Goal: Obtain resource: Download file/media

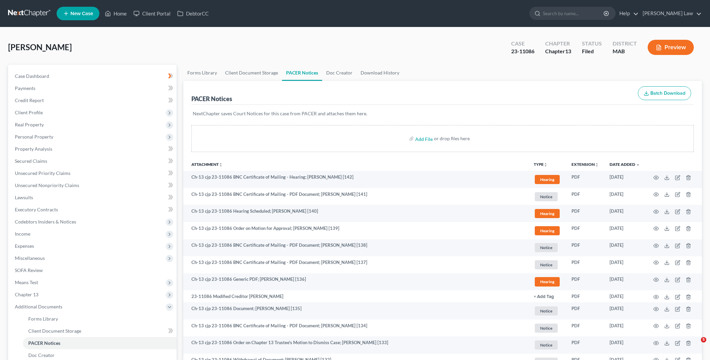
click at [125, 9] on link "Home" at bounding box center [115, 13] width 29 height 12
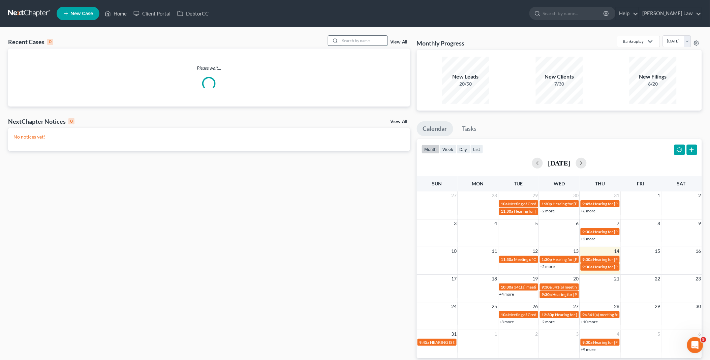
click at [348, 41] on input "search" at bounding box center [363, 41] width 47 height 10
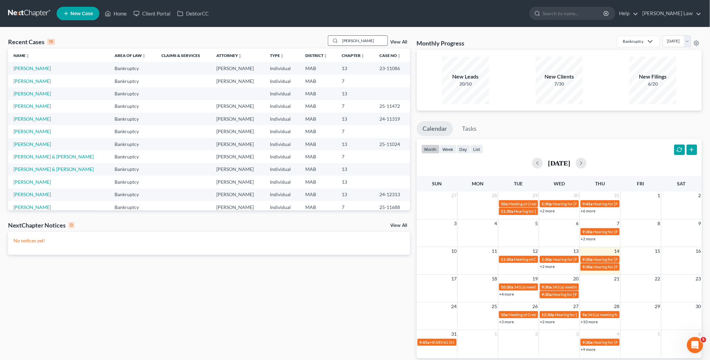
type input "[PERSON_NAME]"
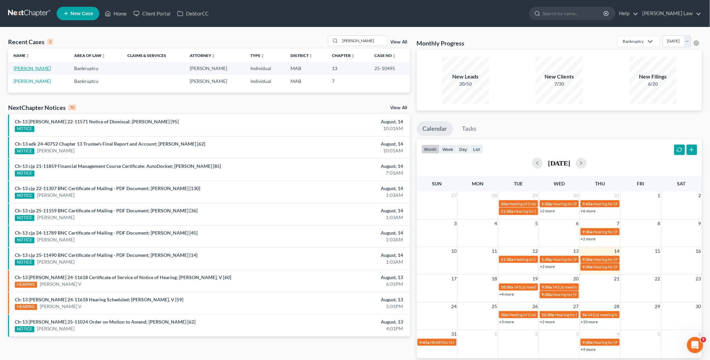
click at [39, 67] on link "[PERSON_NAME]" at bounding box center [31, 68] width 37 height 6
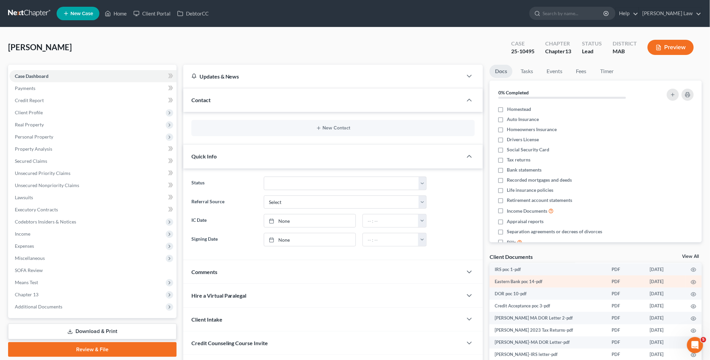
scroll to position [68, 0]
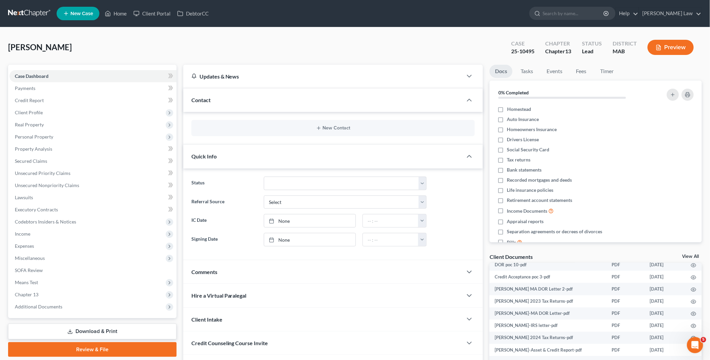
click at [692, 253] on div "Client Documents View All" at bounding box center [596, 258] width 212 height 10
click at [690, 254] on link "View All" at bounding box center [690, 256] width 17 height 5
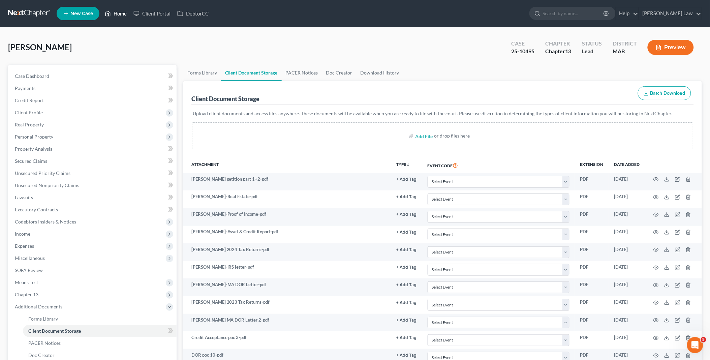
click at [119, 11] on link "Home" at bounding box center [115, 13] width 29 height 12
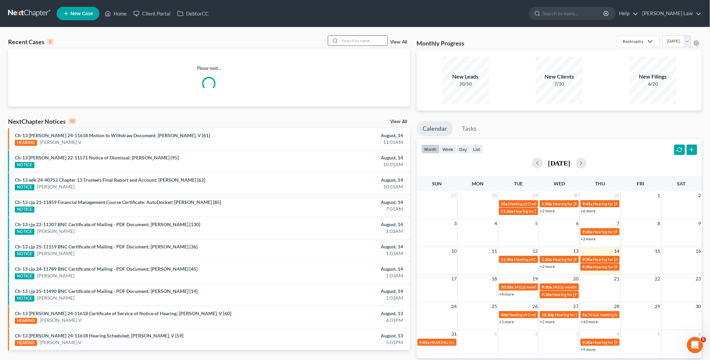
click at [369, 40] on input "search" at bounding box center [363, 41] width 47 height 10
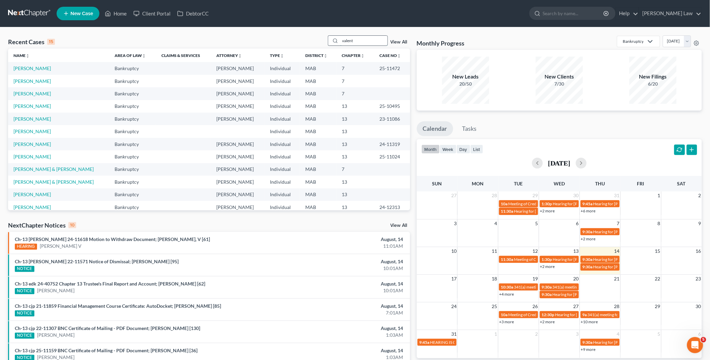
type input "valent"
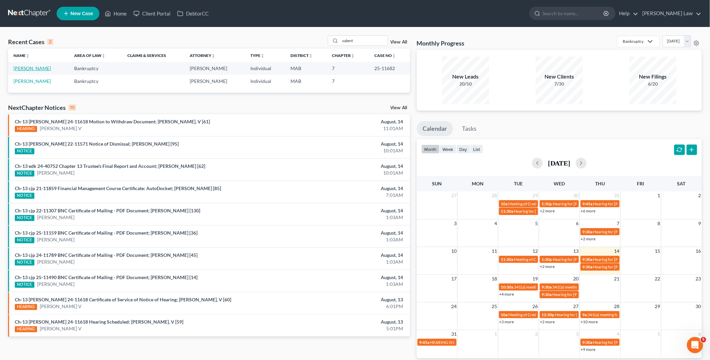
click at [43, 69] on link "[PERSON_NAME]" at bounding box center [31, 68] width 37 height 6
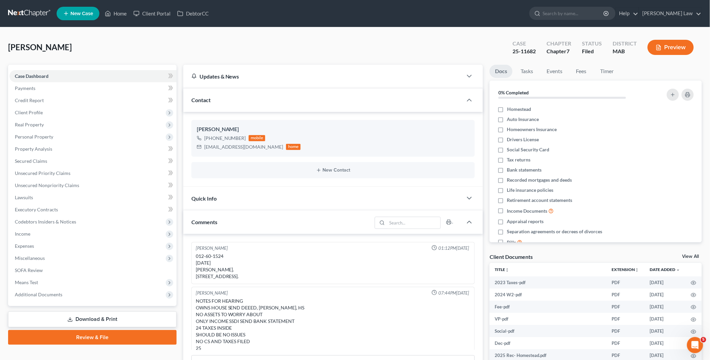
scroll to position [19, 0]
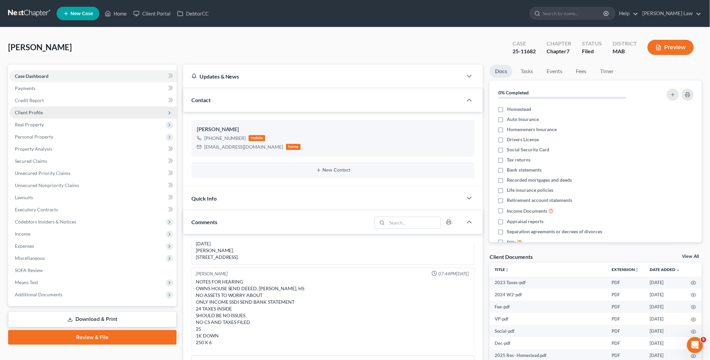
click at [49, 116] on span "Client Profile" at bounding box center [92, 112] width 167 height 12
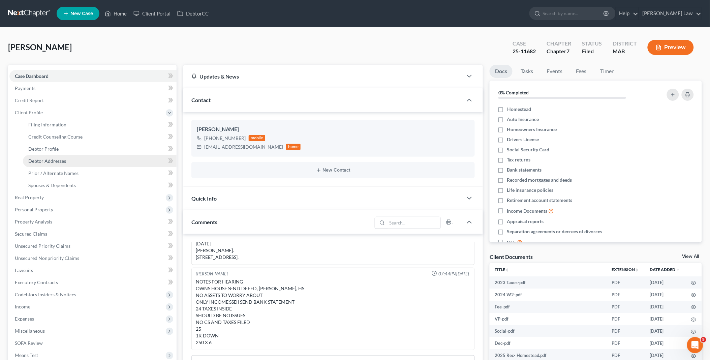
click at [62, 159] on span "Debtor Addresses" at bounding box center [47, 161] width 38 height 6
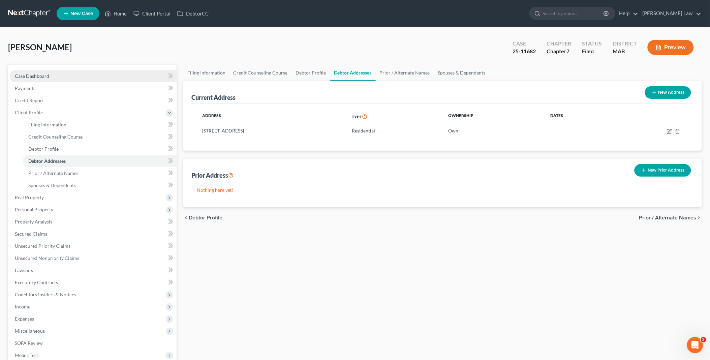
click at [65, 73] on link "Case Dashboard" at bounding box center [92, 76] width 167 height 12
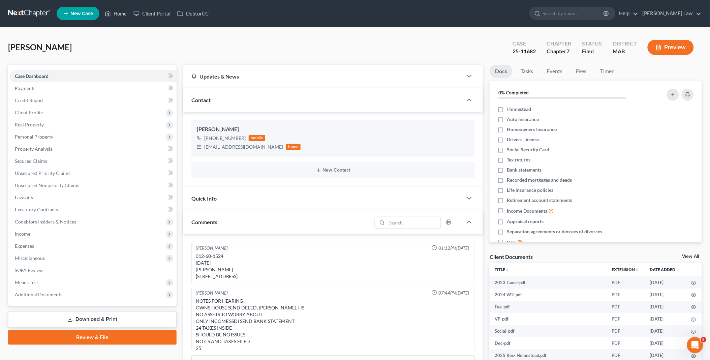
scroll to position [19, 0]
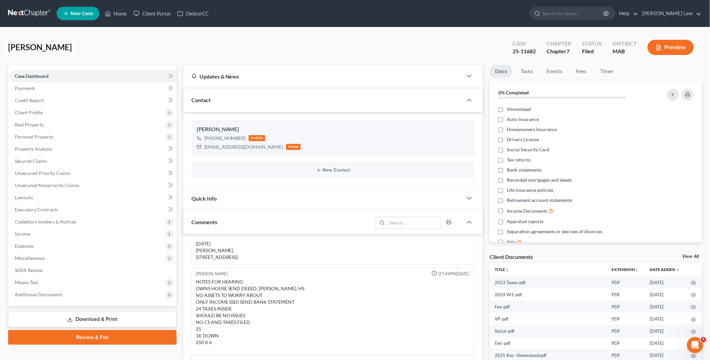
click at [692, 254] on link "View All" at bounding box center [690, 256] width 17 height 5
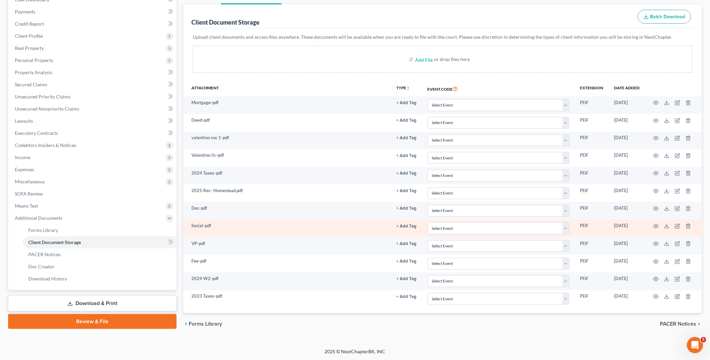
scroll to position [77, 0]
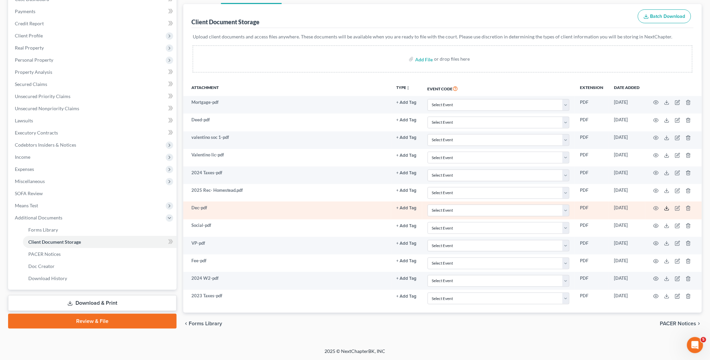
click at [667, 207] on line at bounding box center [667, 207] width 0 height 3
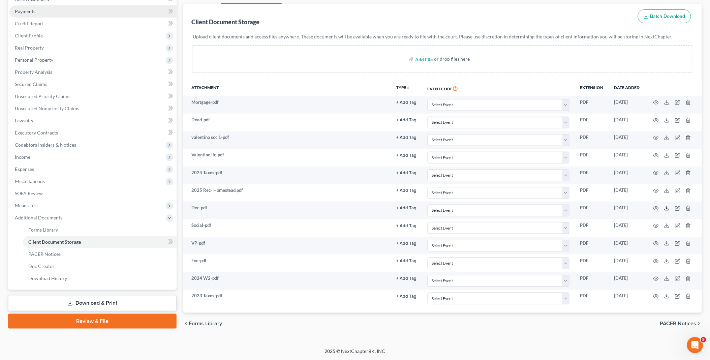
scroll to position [0, 0]
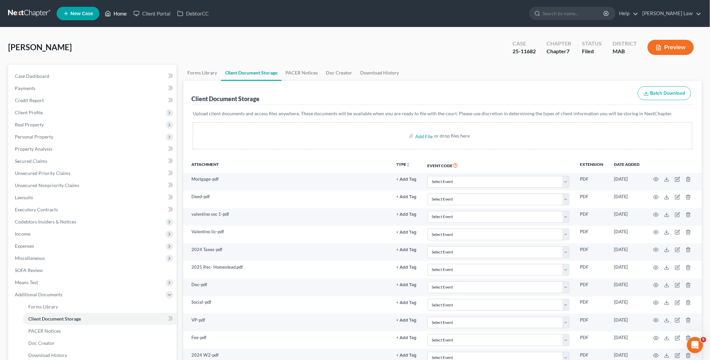
click at [117, 10] on link "Home" at bounding box center [115, 13] width 29 height 12
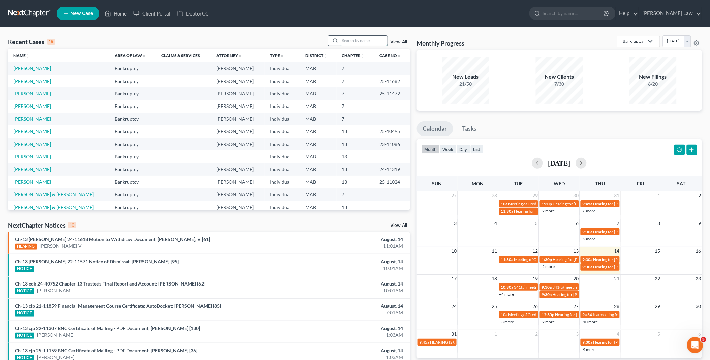
click at [355, 38] on input "search" at bounding box center [363, 41] width 47 height 10
type input "[PERSON_NAME]"
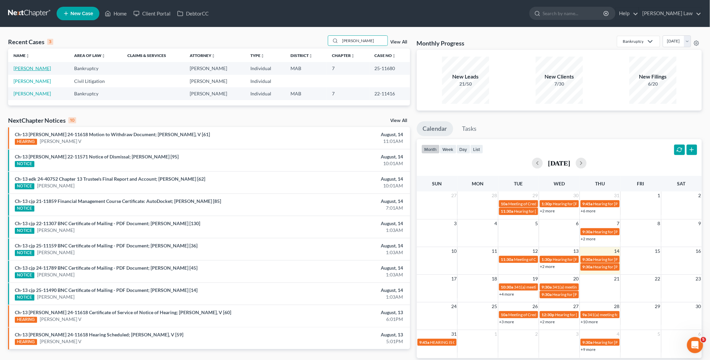
click at [22, 69] on link "[PERSON_NAME]" at bounding box center [31, 68] width 37 height 6
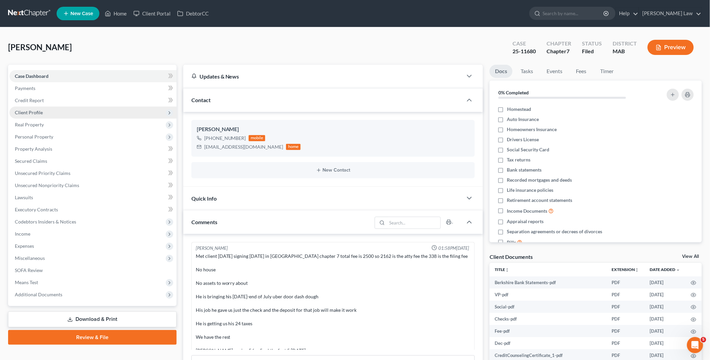
scroll to position [104, 0]
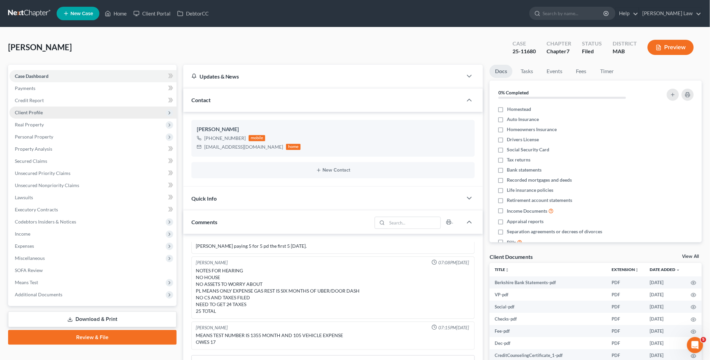
click at [28, 110] on span "Client Profile" at bounding box center [29, 113] width 28 height 6
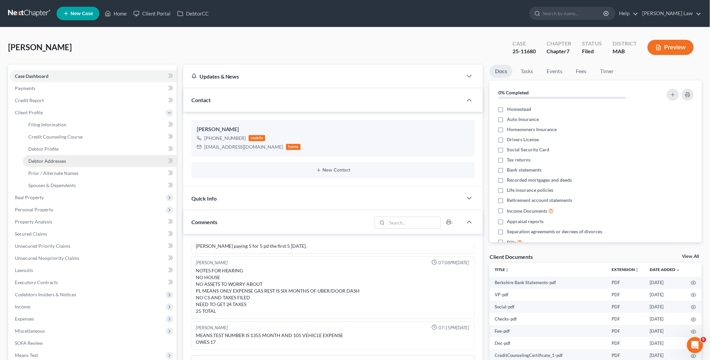
click at [49, 159] on span "Debtor Addresses" at bounding box center [47, 161] width 38 height 6
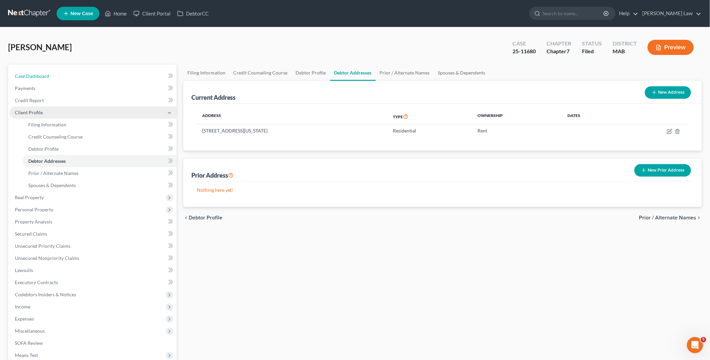
click at [59, 73] on link "Case Dashboard" at bounding box center [92, 76] width 167 height 12
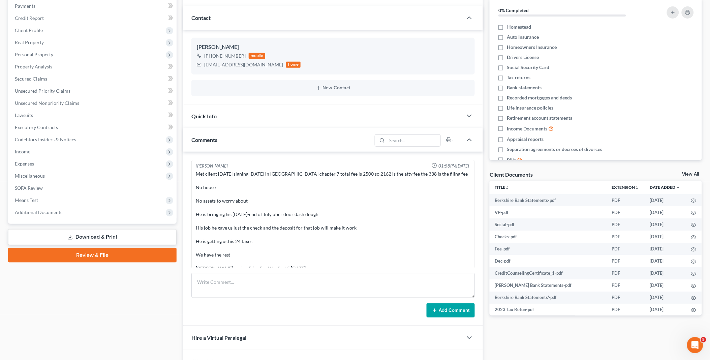
scroll to position [104, 0]
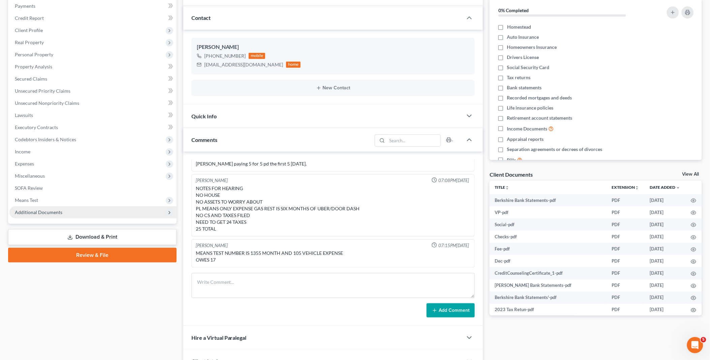
click at [57, 211] on span "Additional Documents" at bounding box center [39, 212] width 48 height 6
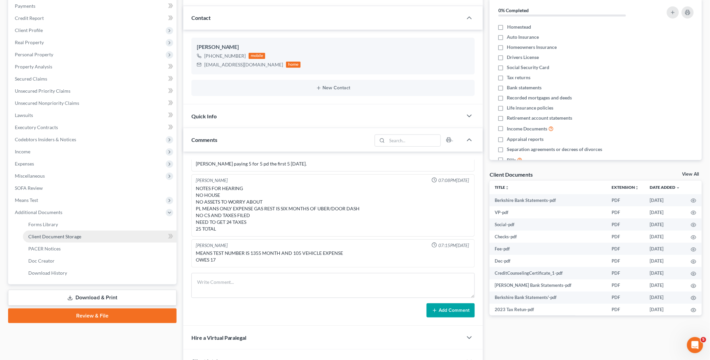
click at [60, 231] on link "Client Document Storage" at bounding box center [100, 237] width 154 height 12
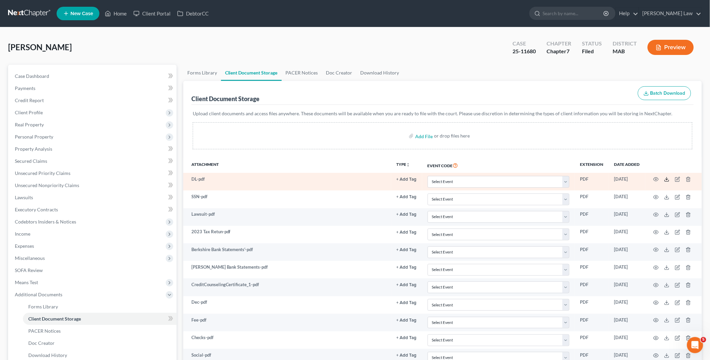
click at [667, 180] on polyline at bounding box center [667, 179] width 2 height 1
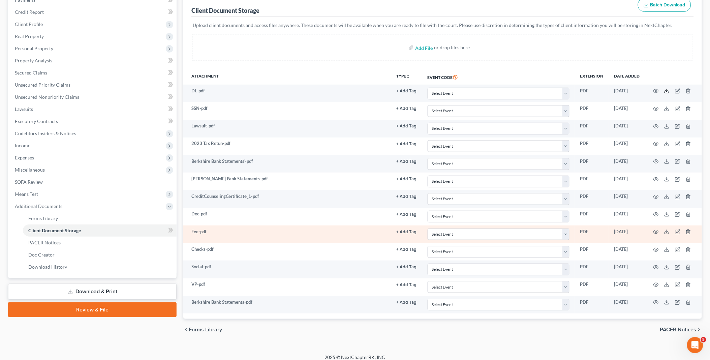
scroll to position [95, 0]
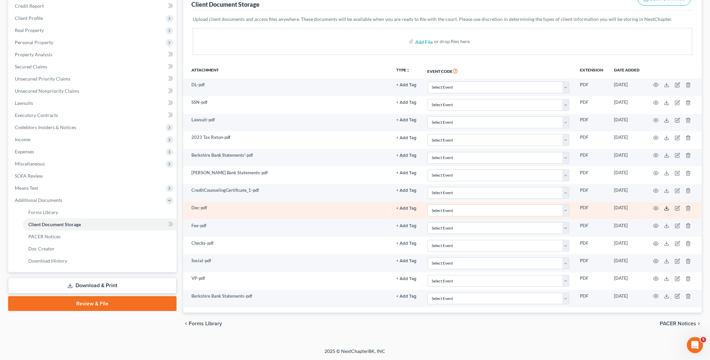
click at [667, 209] on icon at bounding box center [666, 208] width 5 height 5
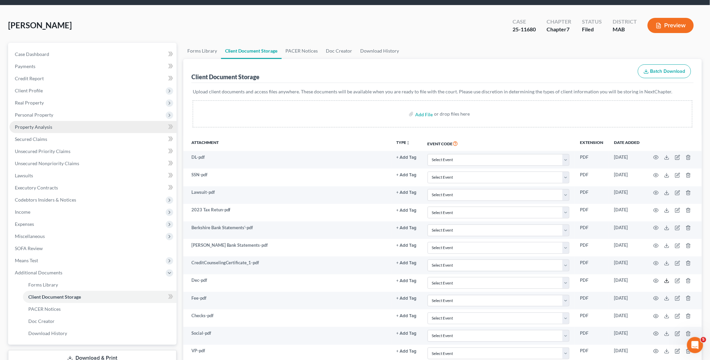
scroll to position [0, 0]
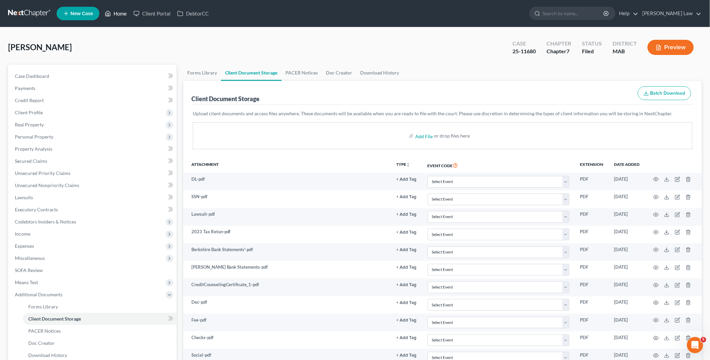
click at [119, 14] on link "Home" at bounding box center [115, 13] width 29 height 12
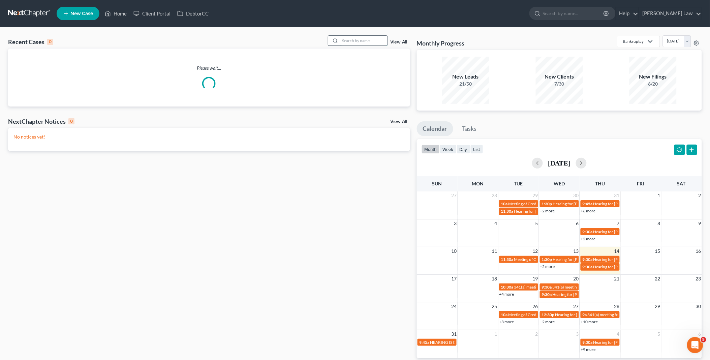
click at [357, 42] on input "search" at bounding box center [363, 41] width 47 height 10
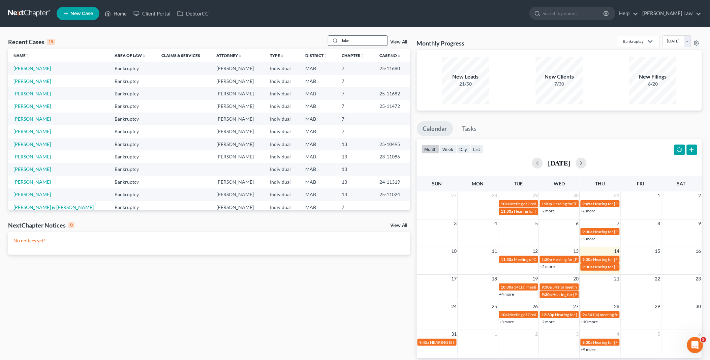
type input "lake"
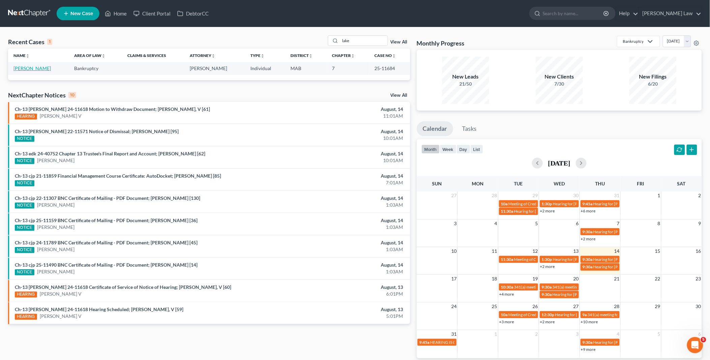
click at [21, 71] on link "[PERSON_NAME]" at bounding box center [31, 68] width 37 height 6
select select "3"
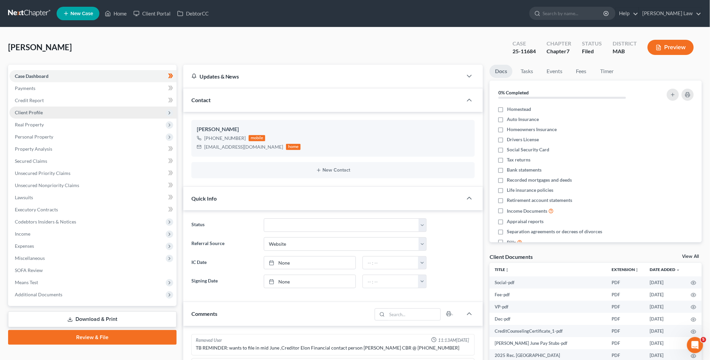
scroll to position [37, 0]
click at [26, 114] on span "Client Profile" at bounding box center [29, 113] width 28 height 6
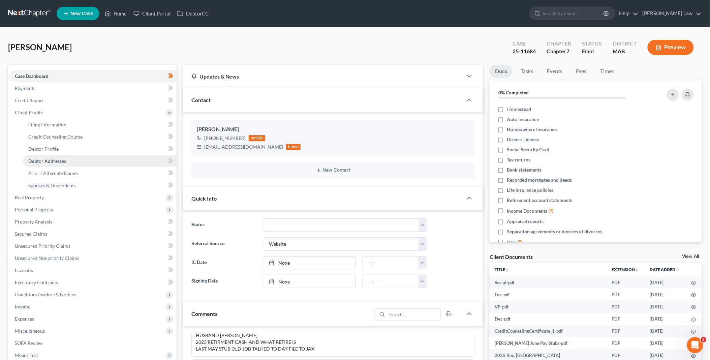
click at [46, 159] on span "Debtor Addresses" at bounding box center [47, 161] width 38 height 6
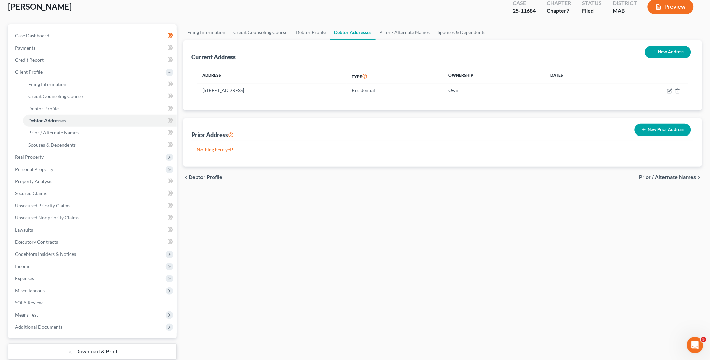
scroll to position [82, 0]
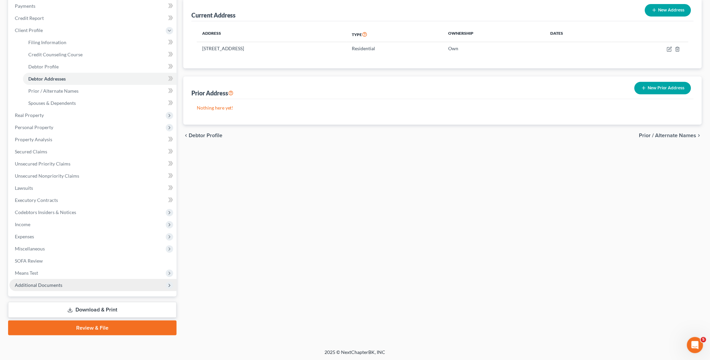
click at [53, 284] on span "Additional Documents" at bounding box center [39, 285] width 48 height 6
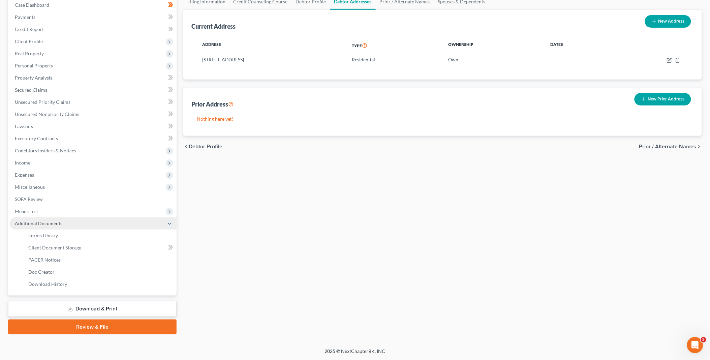
scroll to position [70, 0]
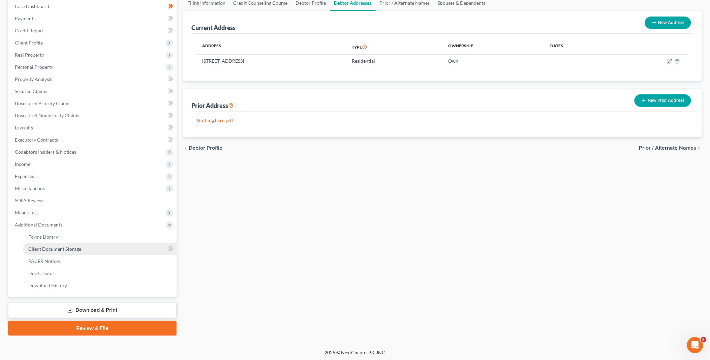
click at [56, 247] on span "Client Document Storage" at bounding box center [54, 249] width 53 height 6
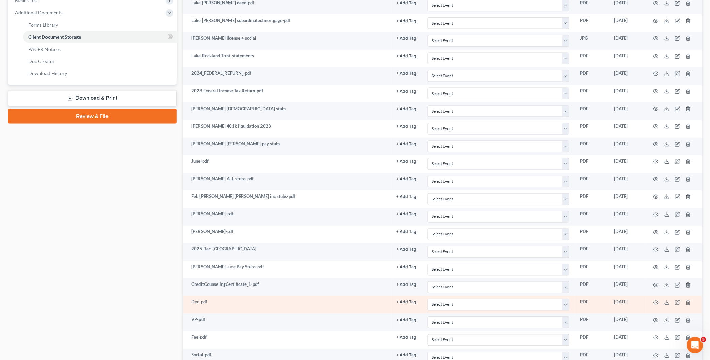
scroll to position [299, 0]
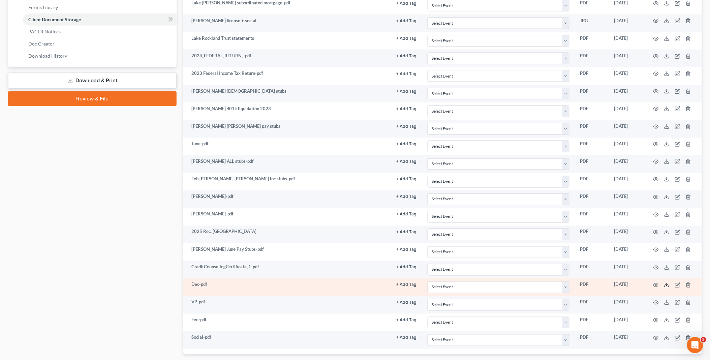
click at [666, 285] on icon at bounding box center [666, 284] width 5 height 5
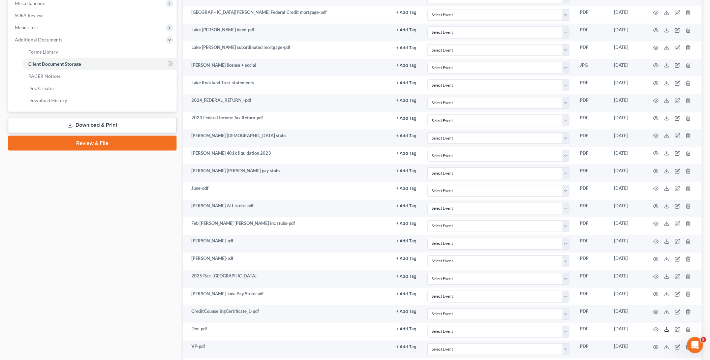
scroll to position [0, 0]
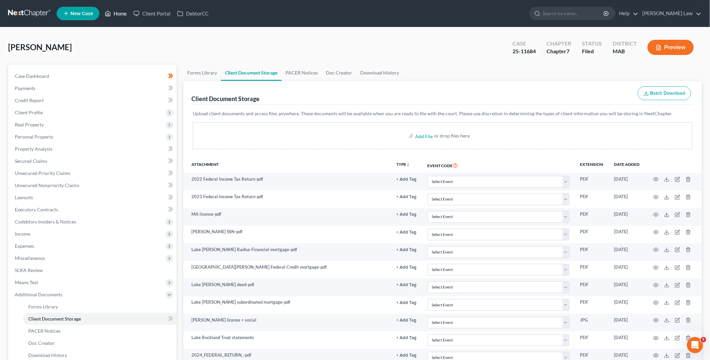
click at [124, 10] on link "Home" at bounding box center [115, 13] width 29 height 12
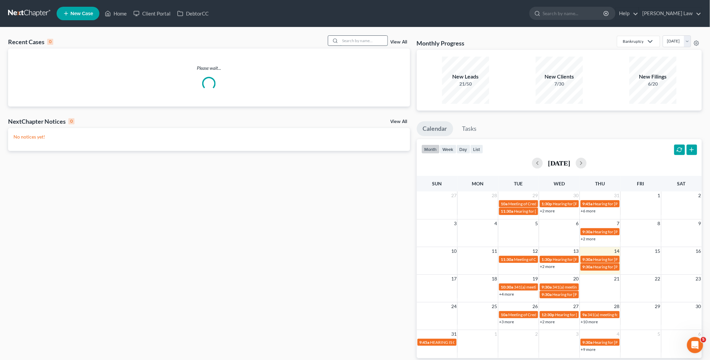
click at [344, 42] on input "search" at bounding box center [363, 41] width 47 height 10
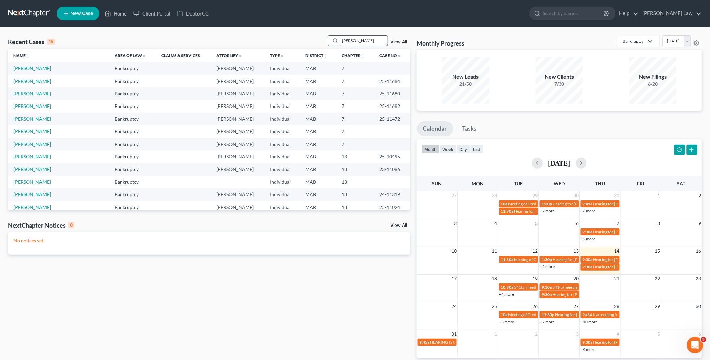
type input "[PERSON_NAME]"
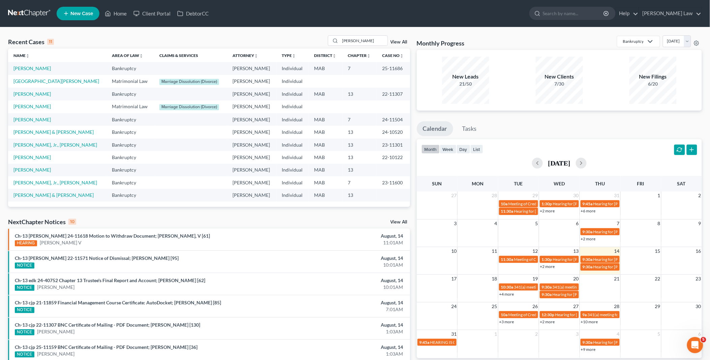
click at [30, 72] on td "[PERSON_NAME]" at bounding box center [57, 68] width 98 height 12
click at [26, 68] on link "[PERSON_NAME]" at bounding box center [31, 68] width 37 height 6
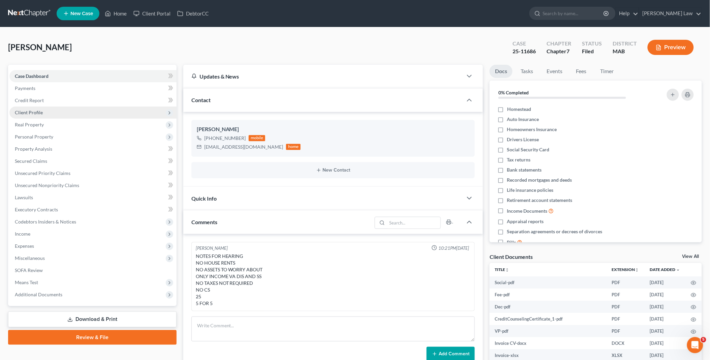
click at [38, 115] on span "Client Profile" at bounding box center [92, 112] width 167 height 12
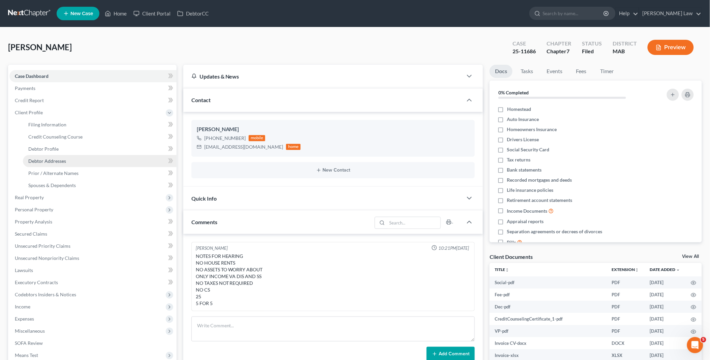
click at [51, 158] on span "Debtor Addresses" at bounding box center [47, 161] width 38 height 6
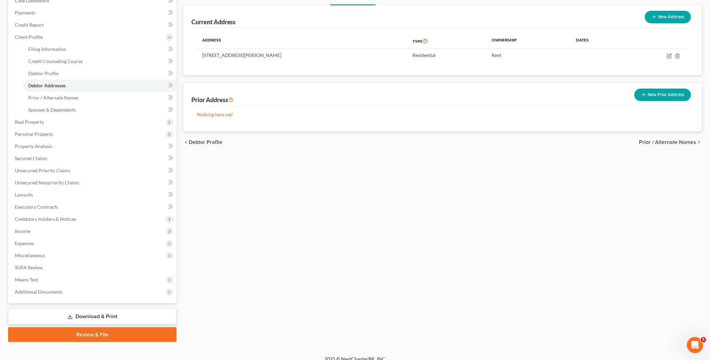
scroll to position [82, 0]
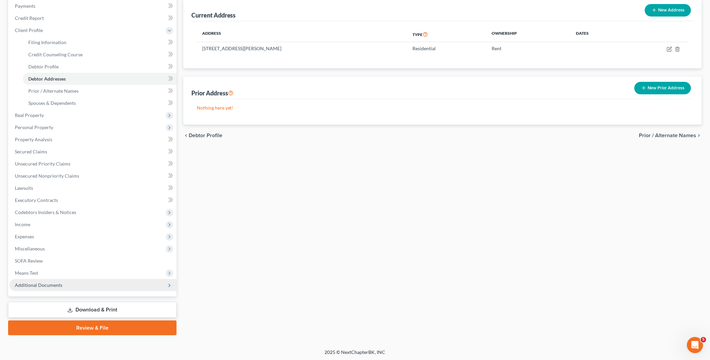
click at [49, 283] on span "Additional Documents" at bounding box center [39, 285] width 48 height 6
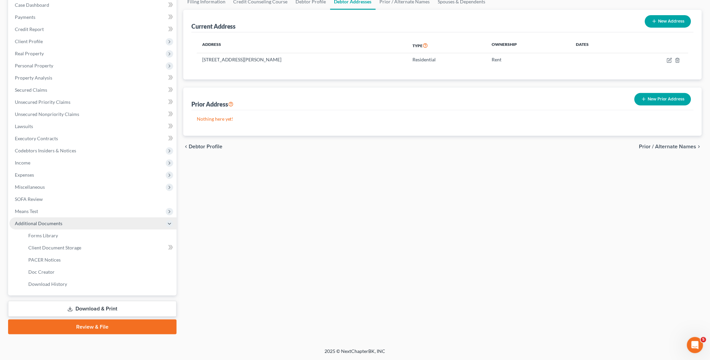
scroll to position [70, 0]
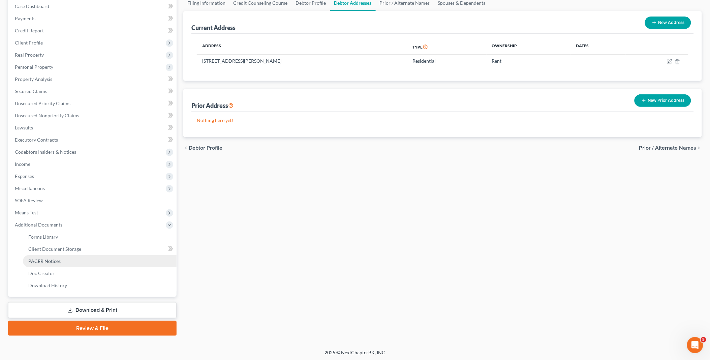
click at [54, 255] on link "PACER Notices" at bounding box center [100, 261] width 154 height 12
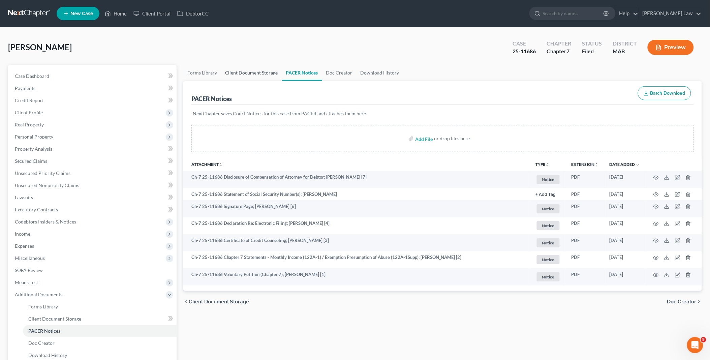
click at [261, 73] on link "Client Document Storage" at bounding box center [251, 73] width 61 height 16
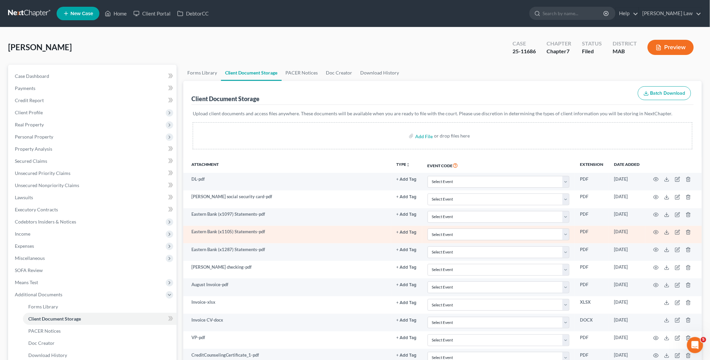
scroll to position [113, 0]
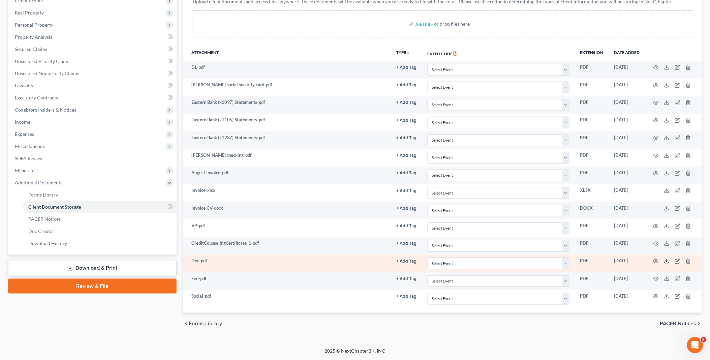
click at [668, 260] on icon at bounding box center [666, 260] width 5 height 5
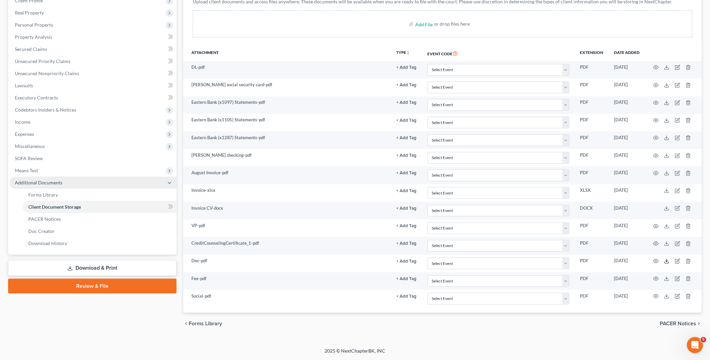
scroll to position [0, 0]
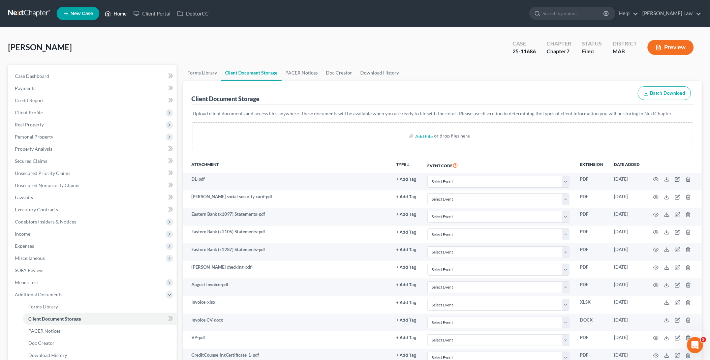
click at [116, 12] on link "Home" at bounding box center [115, 13] width 29 height 12
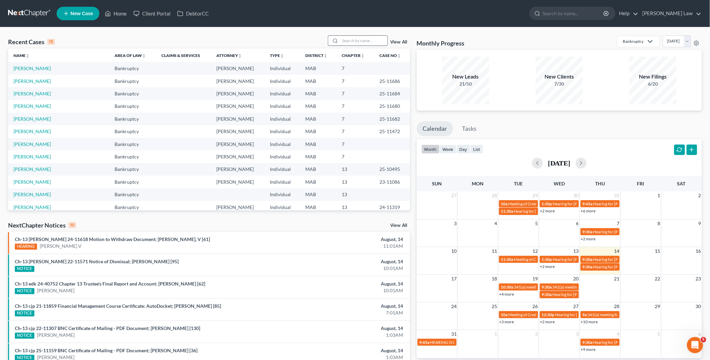
click at [351, 41] on input "search" at bounding box center [363, 41] width 47 height 10
type input "[PERSON_NAME]"
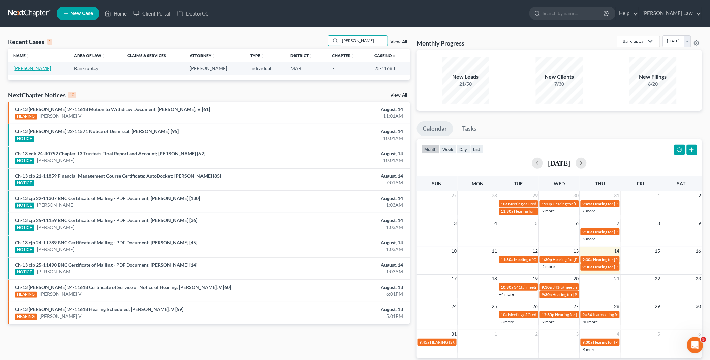
click at [42, 67] on link "[PERSON_NAME]" at bounding box center [31, 68] width 37 height 6
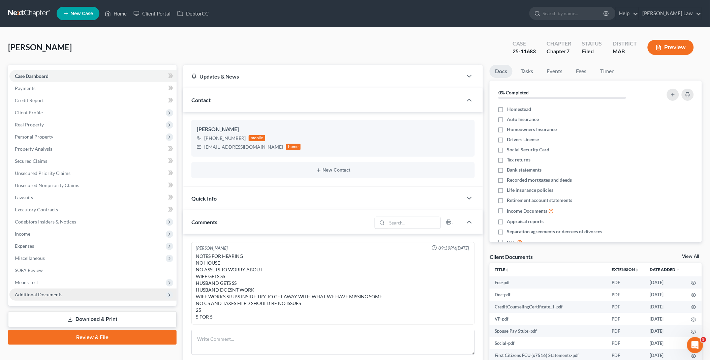
click at [69, 291] on span "Additional Documents" at bounding box center [92, 294] width 167 height 12
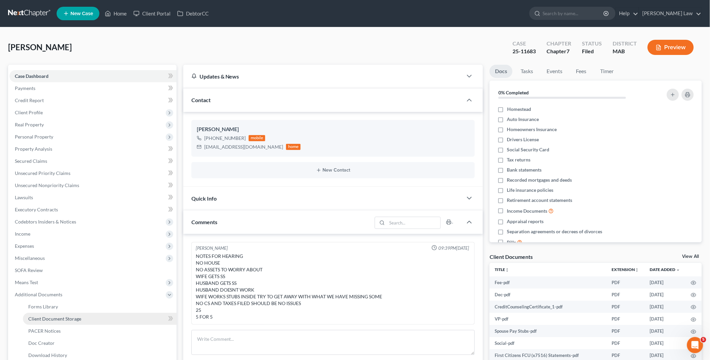
click at [62, 316] on span "Client Document Storage" at bounding box center [54, 319] width 53 height 6
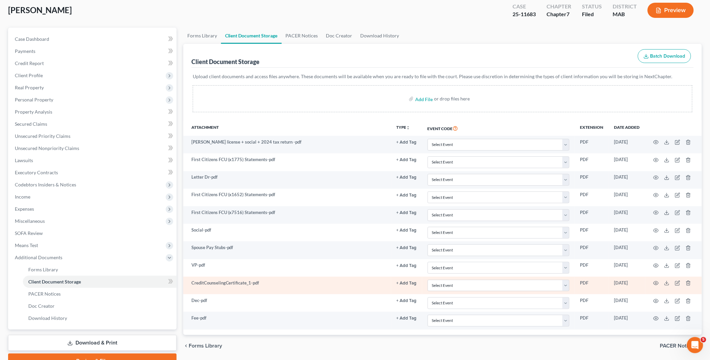
scroll to position [70, 0]
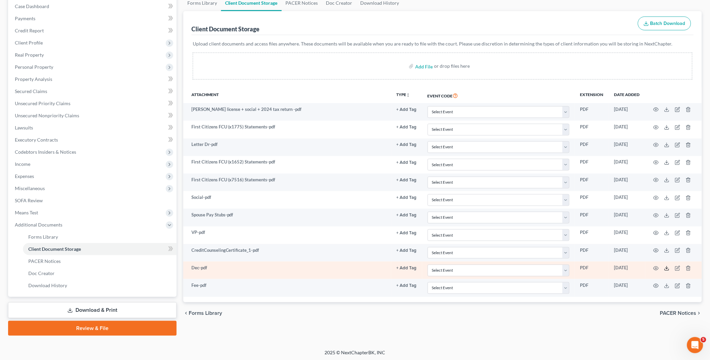
click at [667, 268] on icon at bounding box center [666, 268] width 5 height 5
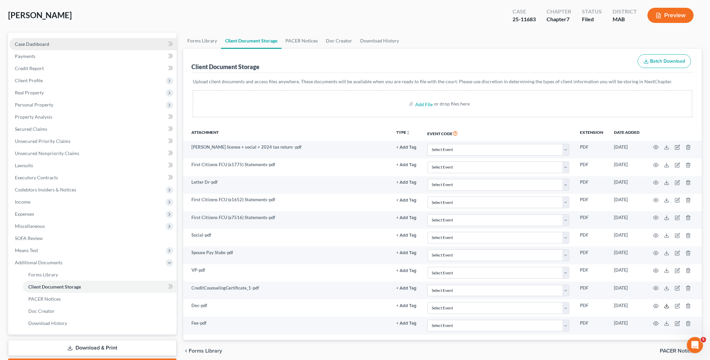
scroll to position [0, 0]
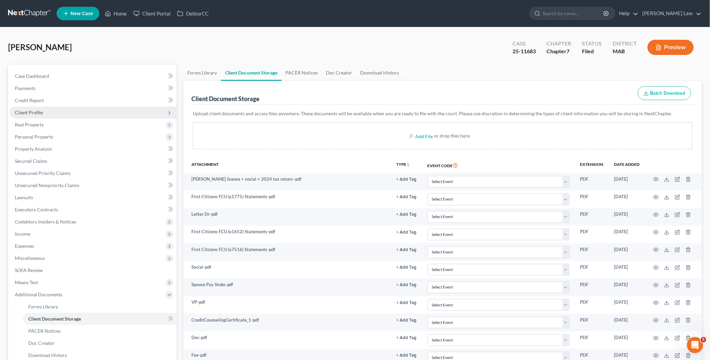
click at [41, 114] on span "Client Profile" at bounding box center [29, 113] width 28 height 6
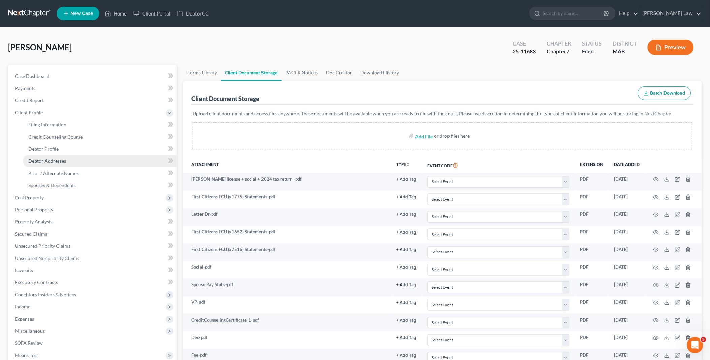
click at [64, 162] on span "Debtor Addresses" at bounding box center [47, 161] width 38 height 6
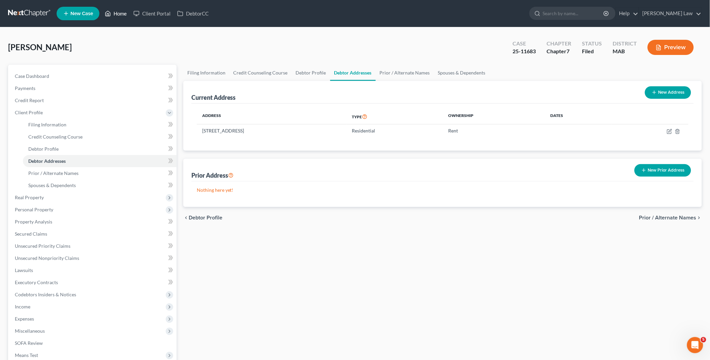
click at [120, 11] on link "Home" at bounding box center [115, 13] width 29 height 12
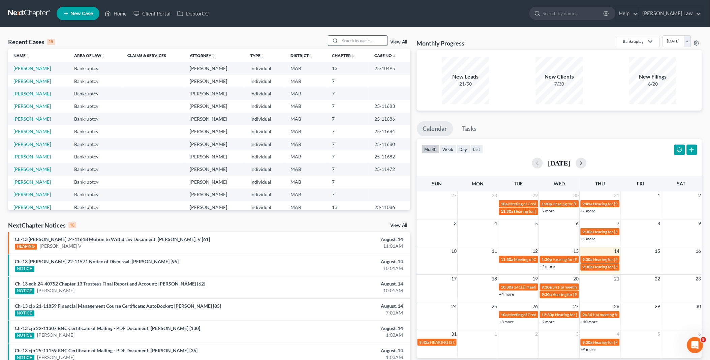
click at [353, 44] on input "search" at bounding box center [363, 41] width 47 height 10
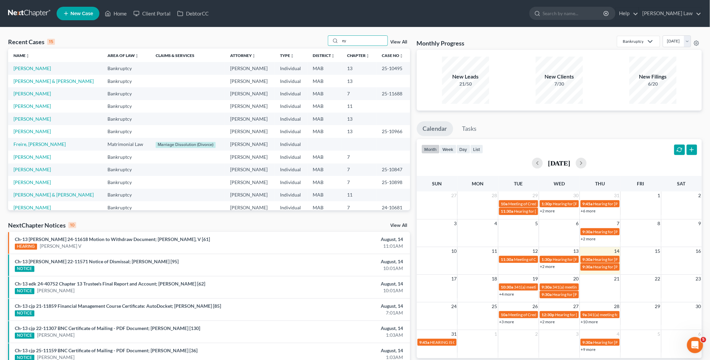
drag, startPoint x: 355, startPoint y: 42, endPoint x: 297, endPoint y: 41, distance: 58.0
click at [297, 41] on div "Recent Cases 15 ey View All" at bounding box center [209, 41] width 402 height 13
drag, startPoint x: 352, startPoint y: 41, endPoint x: 335, endPoint y: 40, distance: 16.9
click at [335, 40] on div "ey" at bounding box center [358, 40] width 60 height 10
type input "ey"
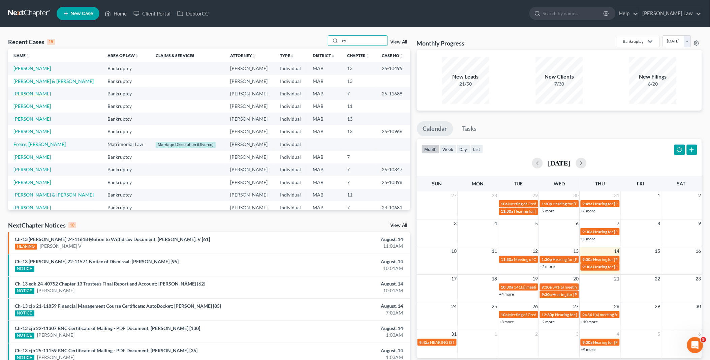
click at [36, 92] on link "[PERSON_NAME]" at bounding box center [31, 94] width 37 height 6
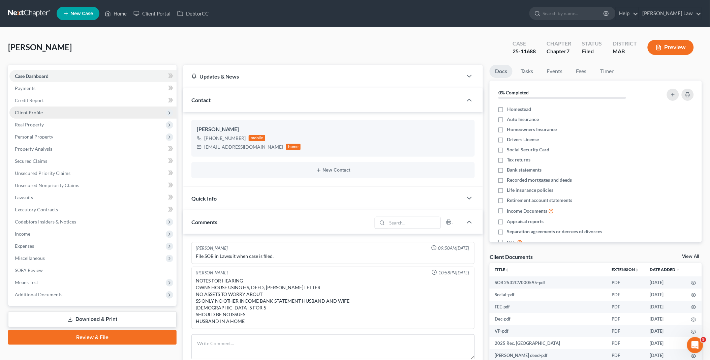
click at [37, 111] on span "Client Profile" at bounding box center [29, 113] width 28 height 6
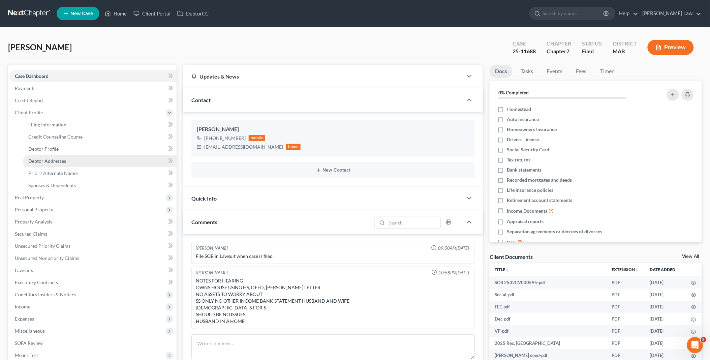
click at [55, 158] on span "Debtor Addresses" at bounding box center [47, 161] width 38 height 6
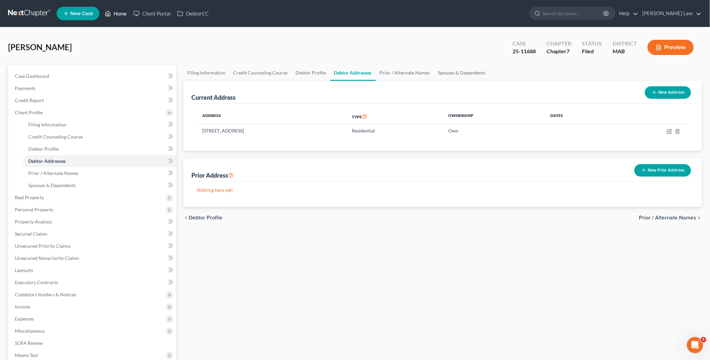
click at [120, 11] on link "Home" at bounding box center [115, 13] width 29 height 12
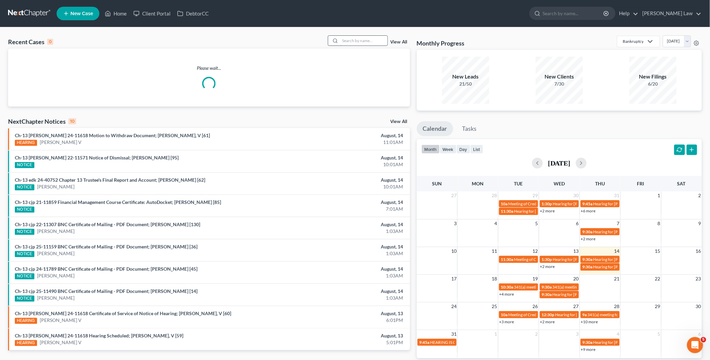
click at [369, 36] on input "search" at bounding box center [363, 41] width 47 height 10
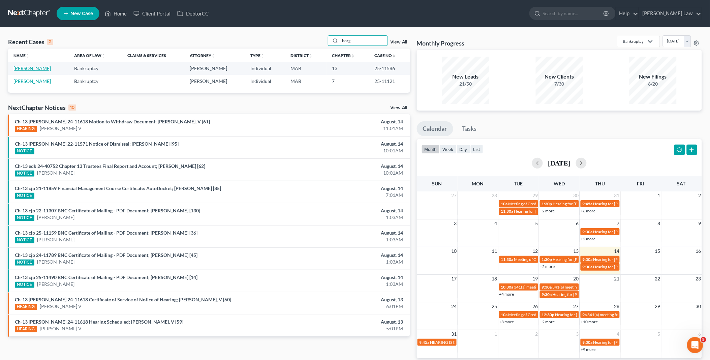
type input "borg"
click at [22, 69] on link "[PERSON_NAME]" at bounding box center [31, 68] width 37 height 6
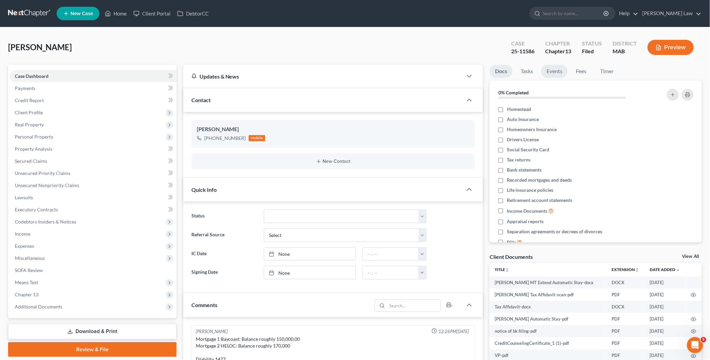
click at [555, 71] on link "Events" at bounding box center [554, 71] width 27 height 13
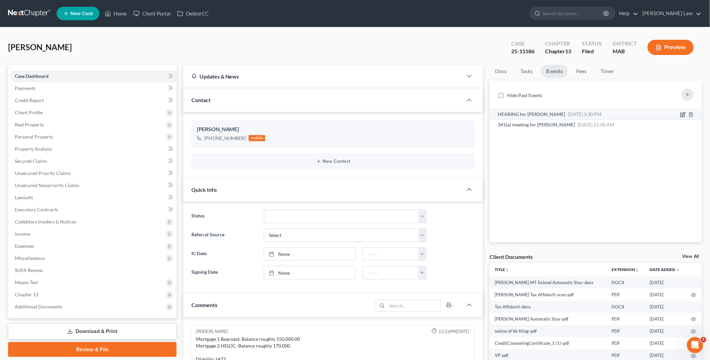
click at [682, 113] on icon "button" at bounding box center [682, 114] width 5 height 5
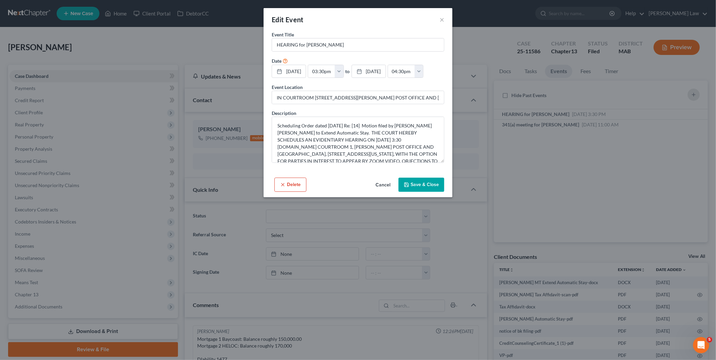
click at [385, 185] on button "Cancel" at bounding box center [383, 184] width 26 height 13
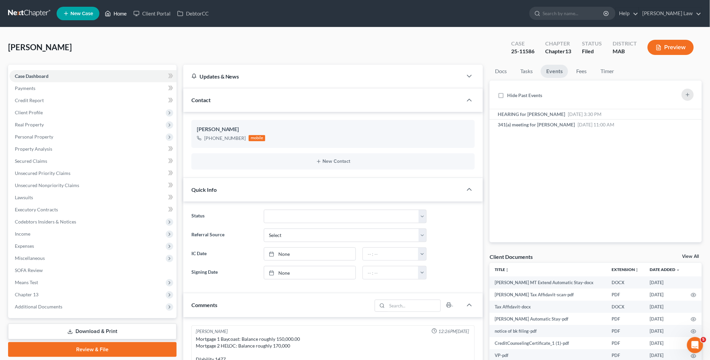
drag, startPoint x: 119, startPoint y: 12, endPoint x: 345, endPoint y: 62, distance: 230.9
click at [119, 12] on link "Home" at bounding box center [115, 13] width 29 height 12
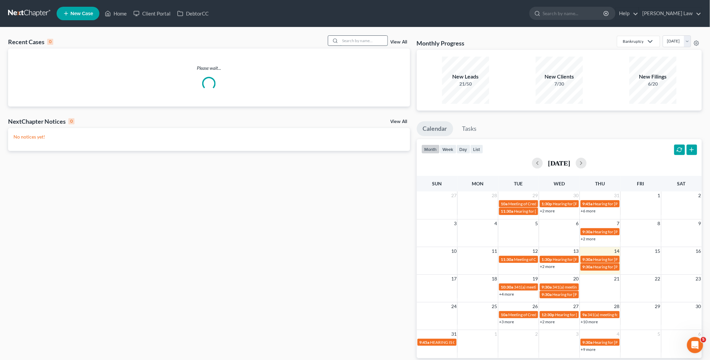
click at [368, 40] on input "search" at bounding box center [363, 41] width 47 height 10
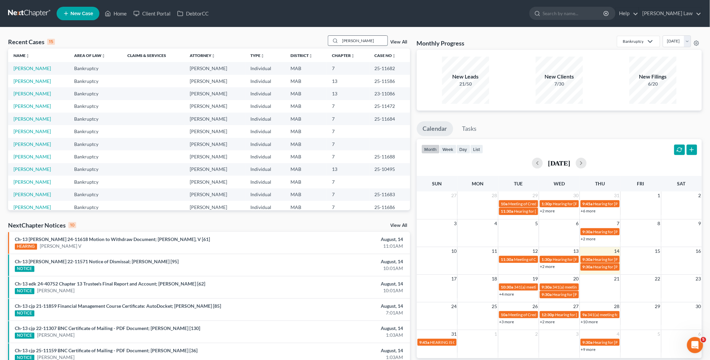
type input "[PERSON_NAME]"
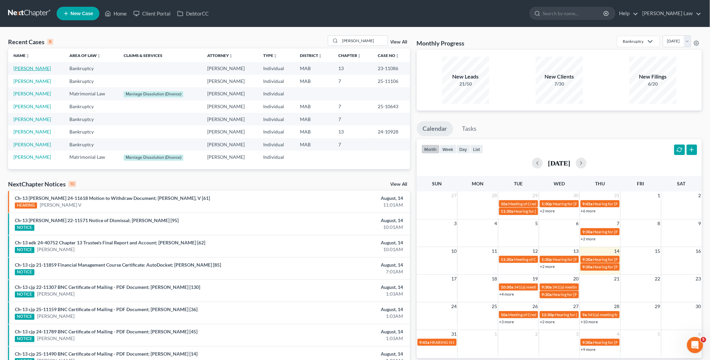
click at [29, 68] on link "[PERSON_NAME]" at bounding box center [31, 68] width 37 height 6
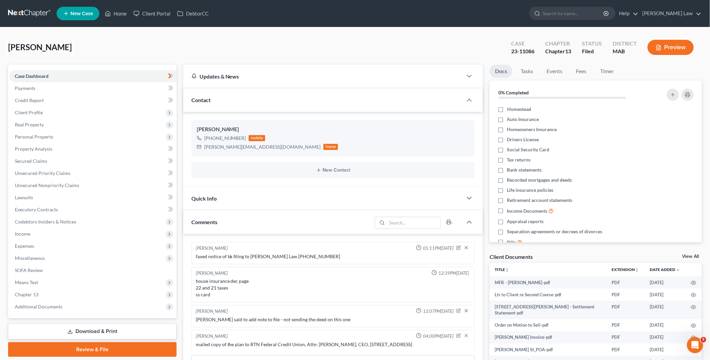
scroll to position [423, 0]
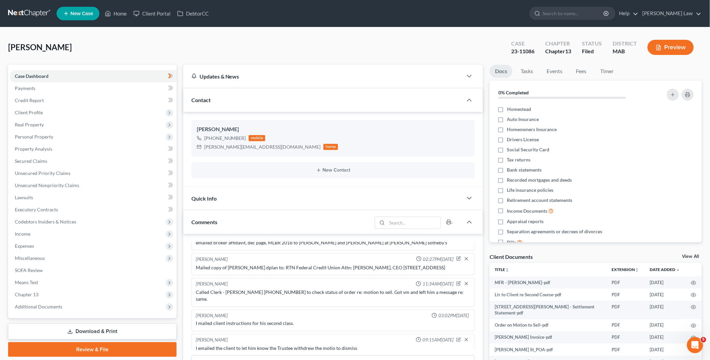
click at [695, 255] on link "View All" at bounding box center [690, 256] width 17 height 5
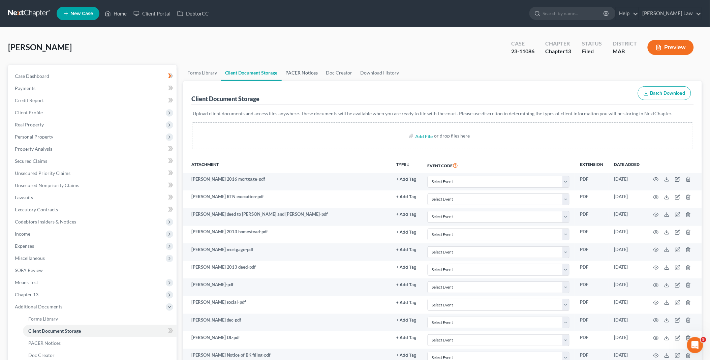
click at [302, 67] on link "PACER Notices" at bounding box center [302, 73] width 40 height 16
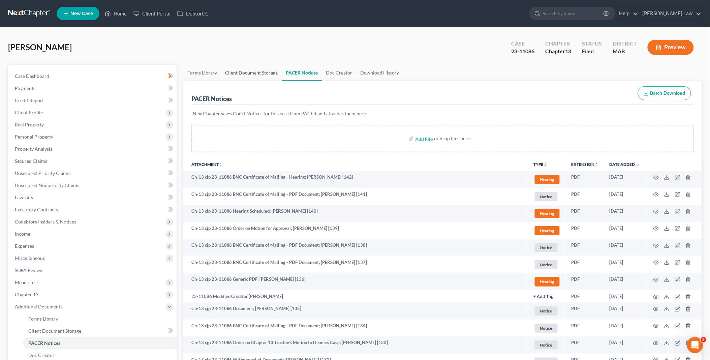
click at [237, 72] on link "Client Document Storage" at bounding box center [251, 73] width 61 height 16
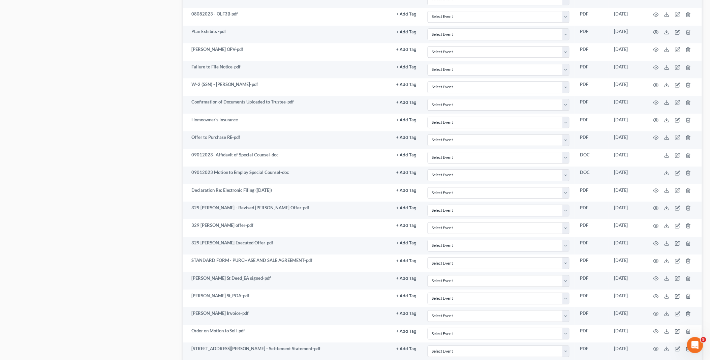
scroll to position [524, 0]
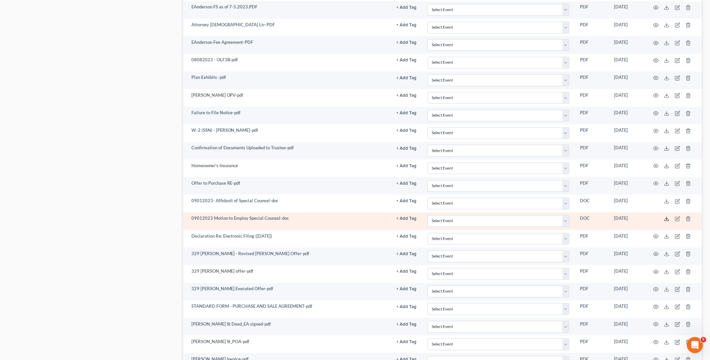
drag, startPoint x: 668, startPoint y: 220, endPoint x: 636, endPoint y: 220, distance: 31.7
click at [668, 220] on icon at bounding box center [666, 218] width 5 height 5
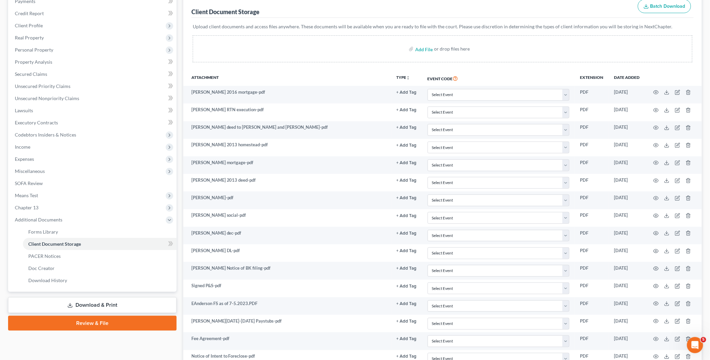
scroll to position [37, 0]
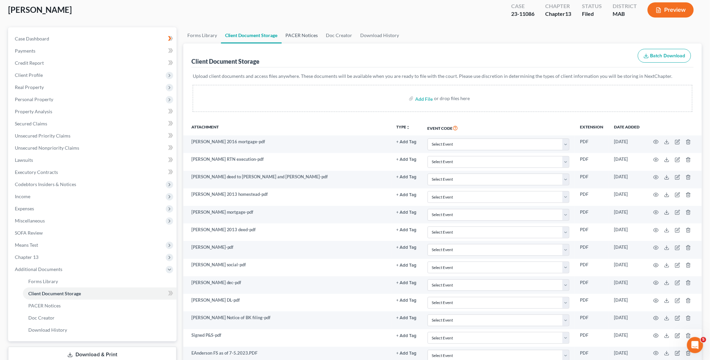
click at [295, 33] on link "PACER Notices" at bounding box center [302, 35] width 40 height 16
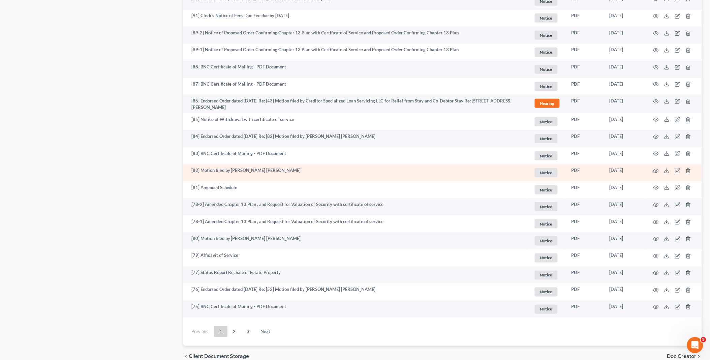
scroll to position [1154, 0]
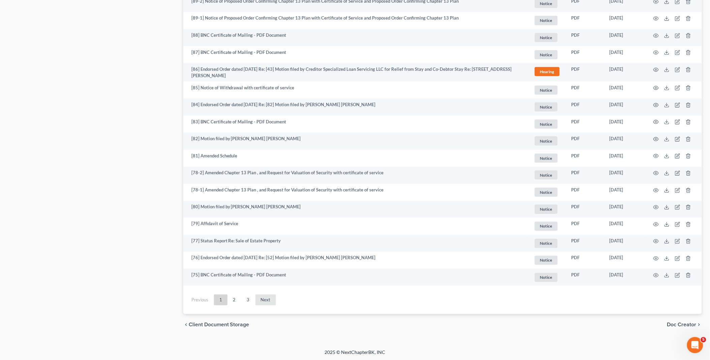
click at [265, 301] on link "Next" at bounding box center [265, 300] width 21 height 11
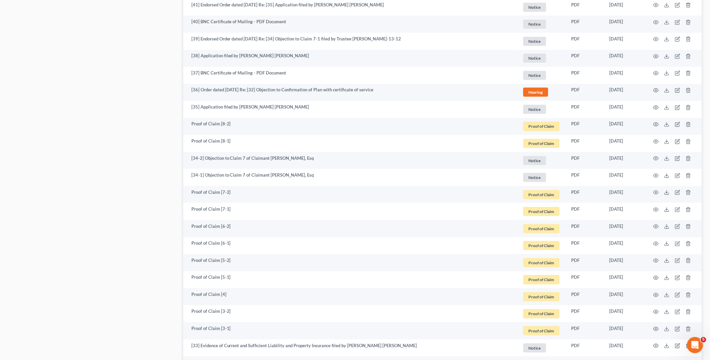
scroll to position [892, 0]
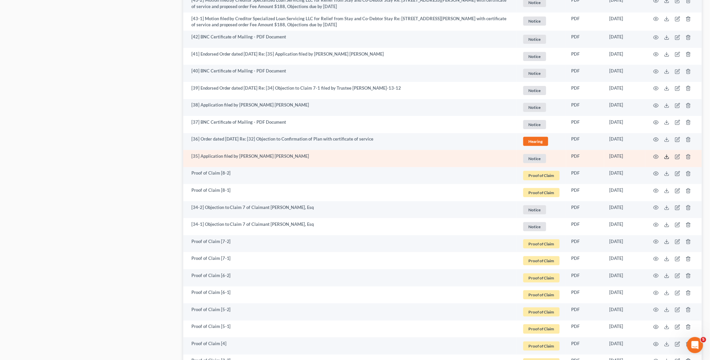
click at [667, 157] on line at bounding box center [667, 156] width 0 height 3
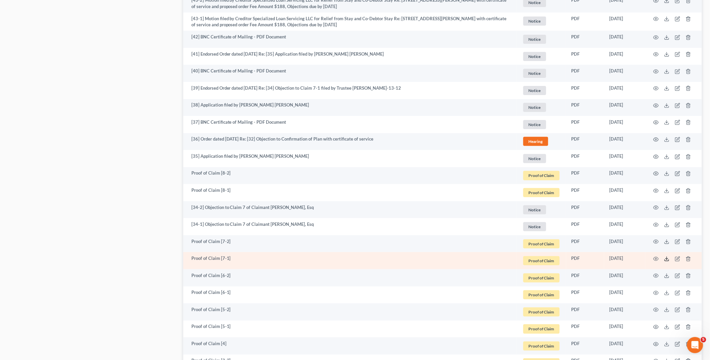
click at [666, 257] on icon at bounding box center [666, 258] width 5 height 5
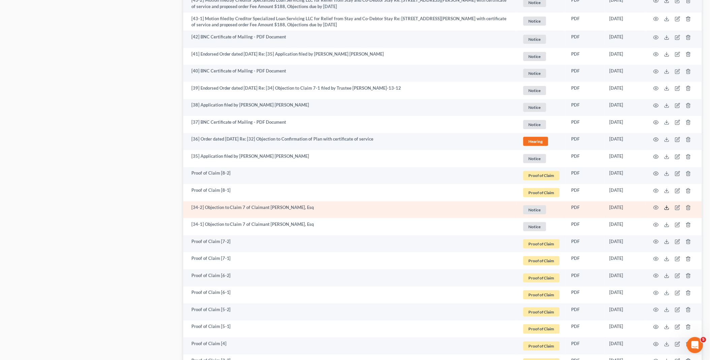
click at [667, 207] on icon at bounding box center [666, 207] width 5 height 5
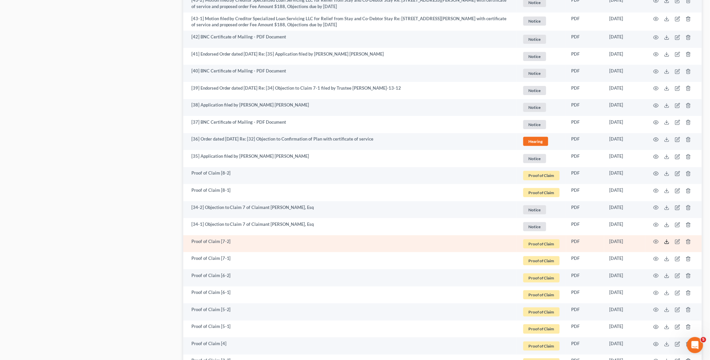
click at [668, 243] on icon at bounding box center [666, 241] width 5 height 5
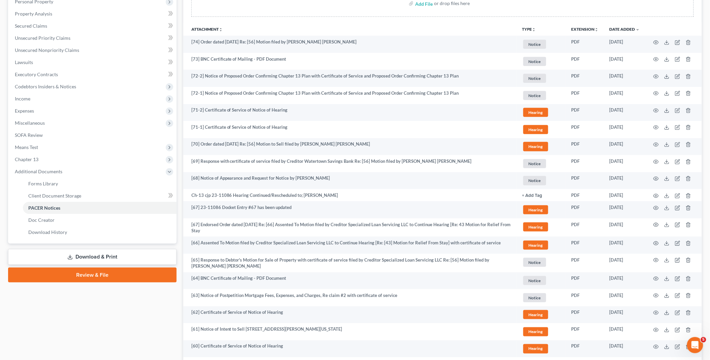
scroll to position [68, 0]
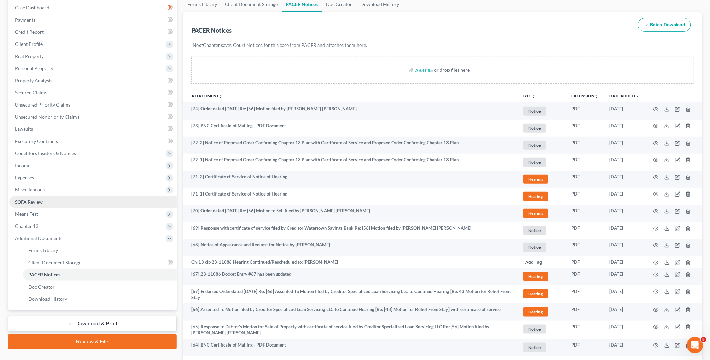
click at [25, 203] on span "SOFA Review" at bounding box center [29, 202] width 28 height 6
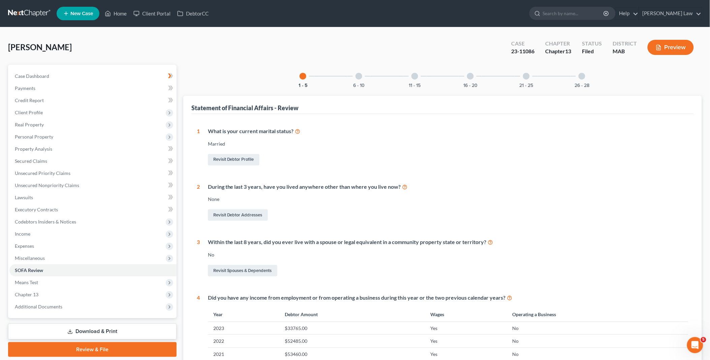
click at [358, 76] on div at bounding box center [359, 76] width 7 height 7
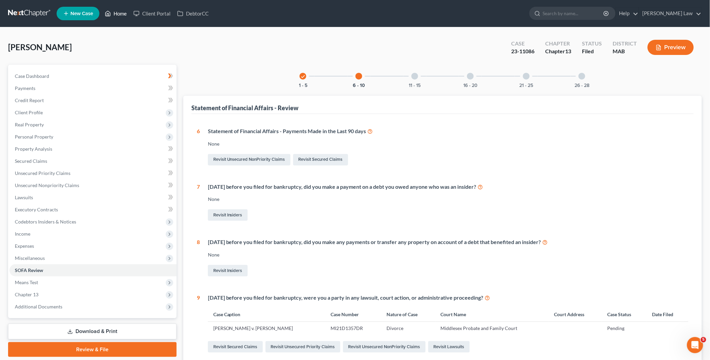
click at [115, 10] on link "Home" at bounding box center [115, 13] width 29 height 12
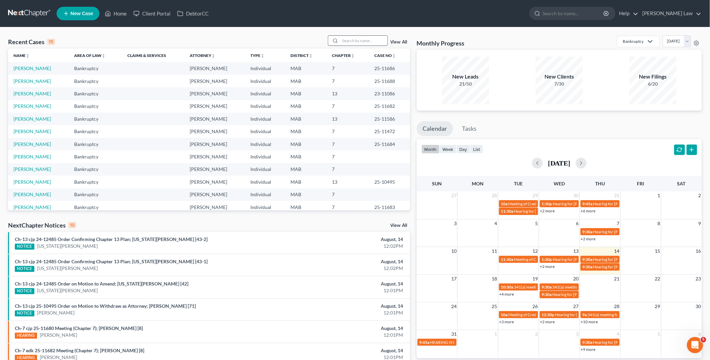
click at [361, 39] on input "search" at bounding box center [363, 41] width 47 height 10
type input "[PERSON_NAME]"
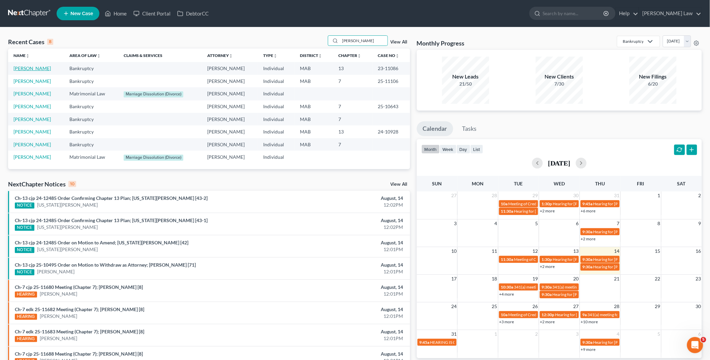
click at [37, 70] on link "[PERSON_NAME]" at bounding box center [31, 68] width 37 height 6
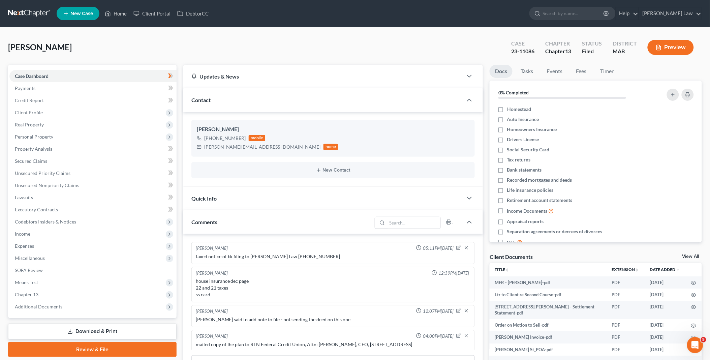
scroll to position [423, 0]
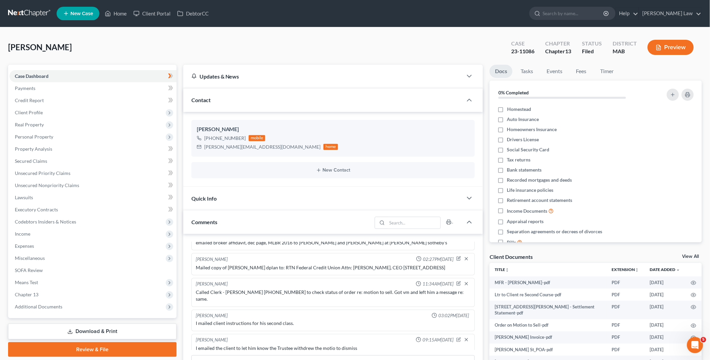
click at [689, 255] on link "View All" at bounding box center [690, 256] width 17 height 5
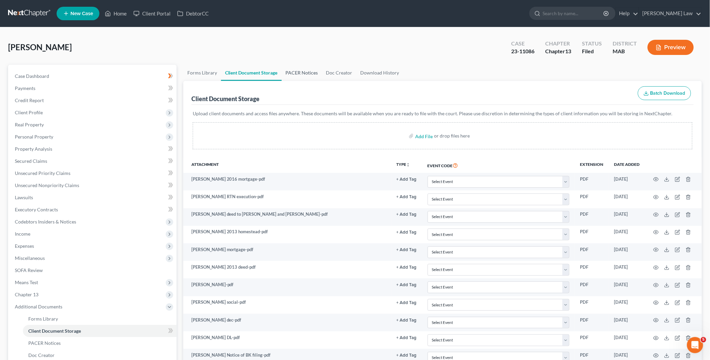
click at [301, 71] on link "PACER Notices" at bounding box center [302, 73] width 40 height 16
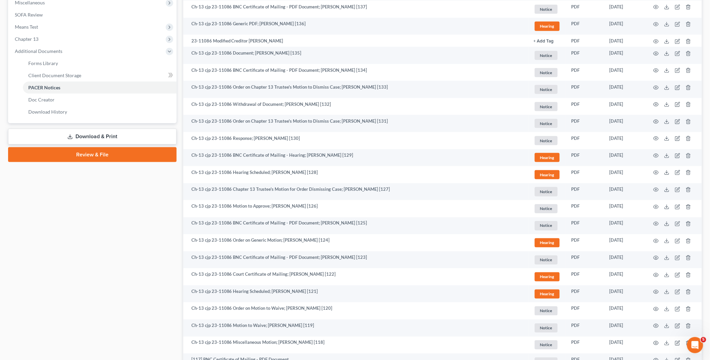
scroll to position [262, 0]
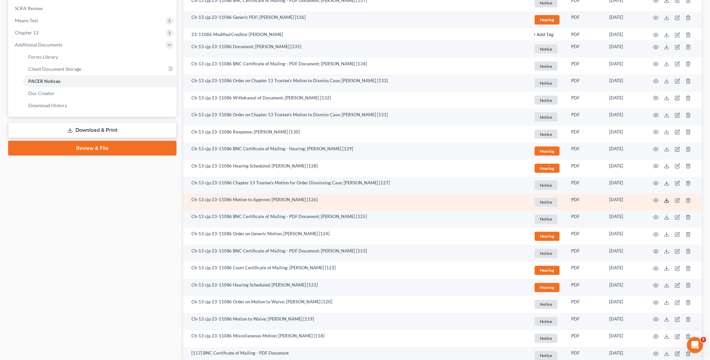
click at [668, 199] on icon at bounding box center [666, 200] width 5 height 5
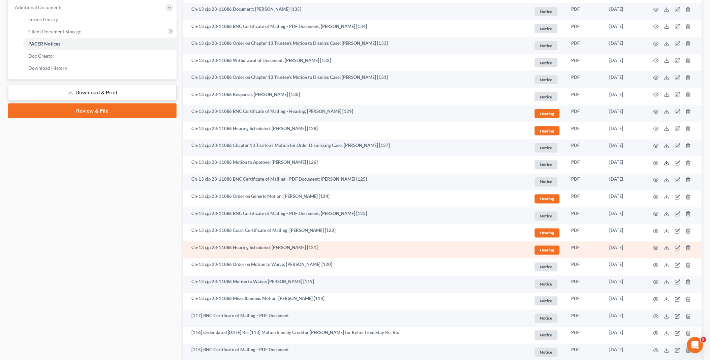
scroll to position [337, 0]
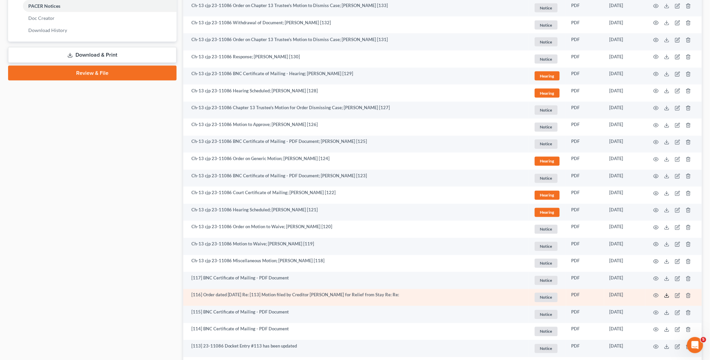
click at [667, 295] on line at bounding box center [667, 295] width 0 height 3
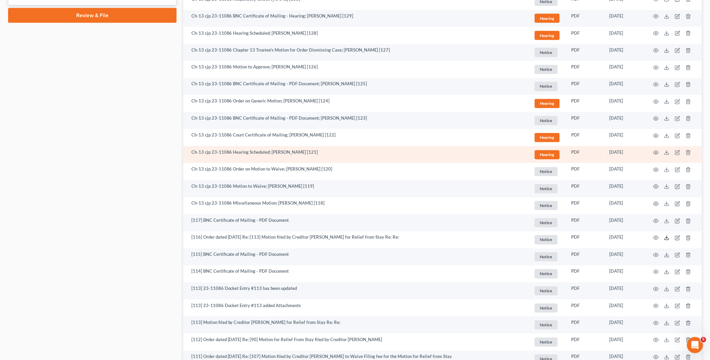
scroll to position [412, 0]
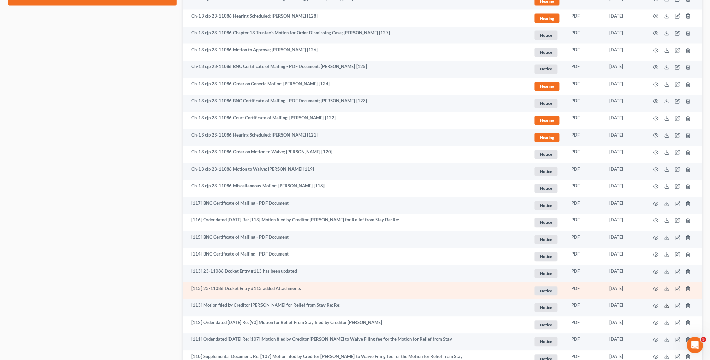
drag, startPoint x: 667, startPoint y: 306, endPoint x: 645, endPoint y: 298, distance: 23.5
click at [667, 306] on icon at bounding box center [666, 305] width 5 height 5
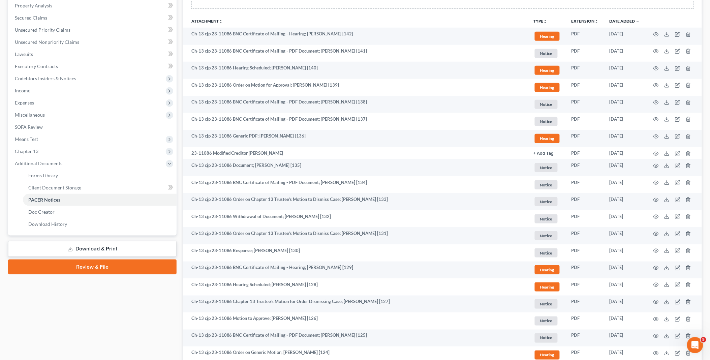
scroll to position [331, 0]
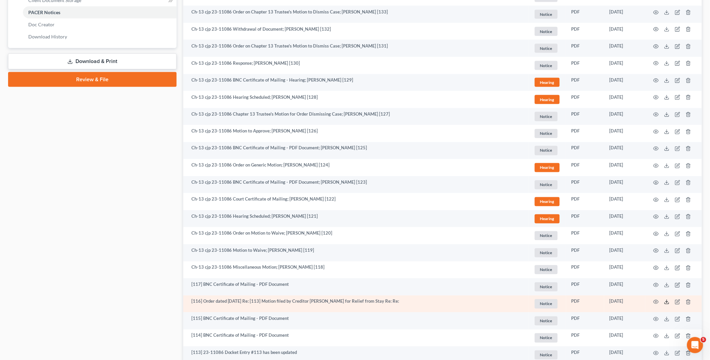
click at [667, 302] on line at bounding box center [667, 301] width 0 height 3
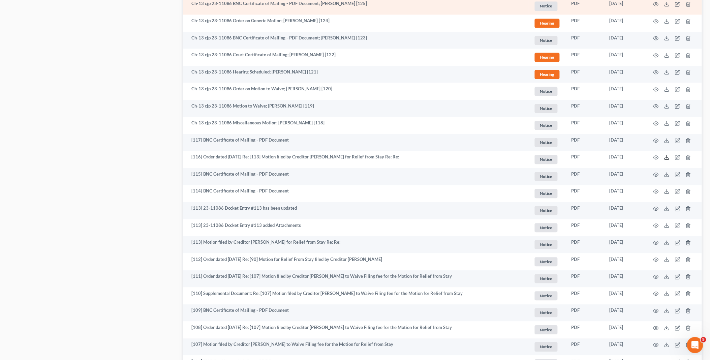
scroll to position [480, 0]
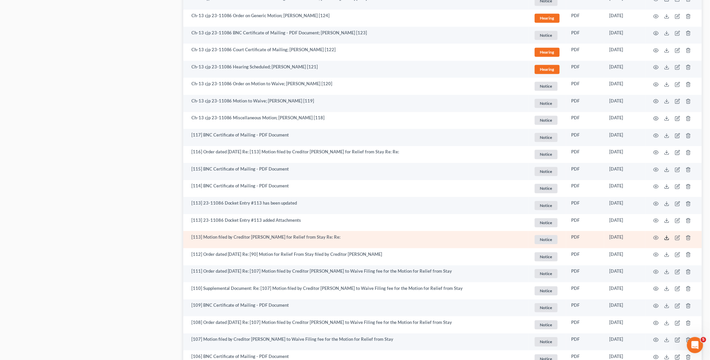
click at [666, 237] on polyline at bounding box center [667, 237] width 2 height 1
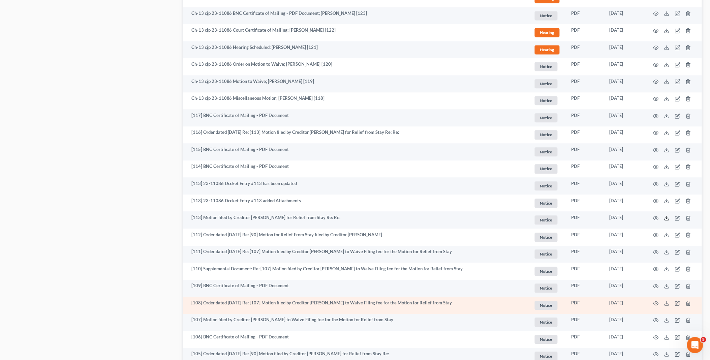
scroll to position [518, 0]
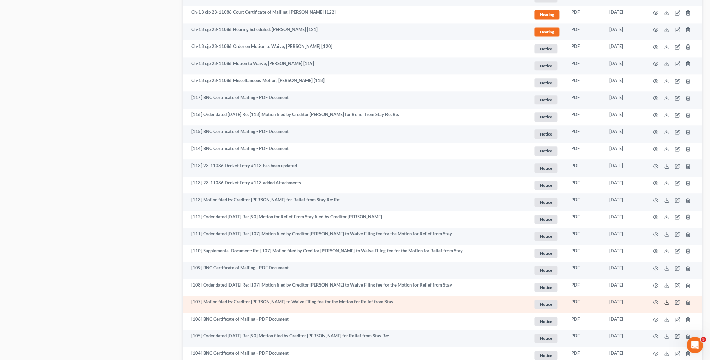
click at [666, 302] on polyline at bounding box center [667, 302] width 2 height 1
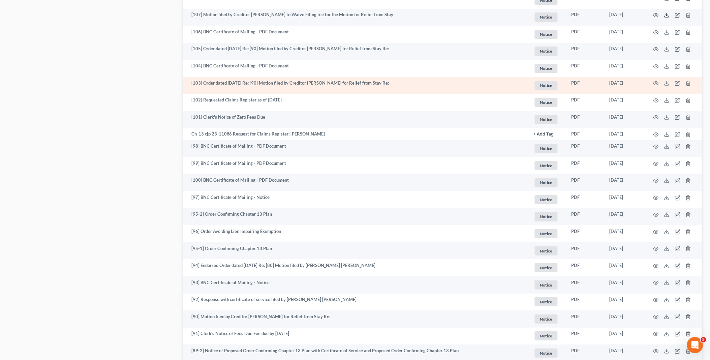
scroll to position [892, 0]
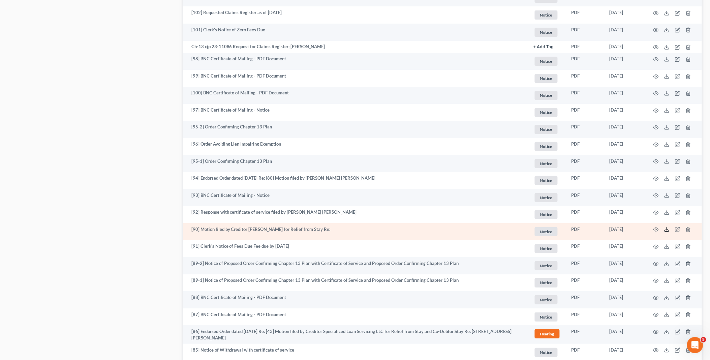
click at [668, 228] on icon at bounding box center [666, 229] width 5 height 5
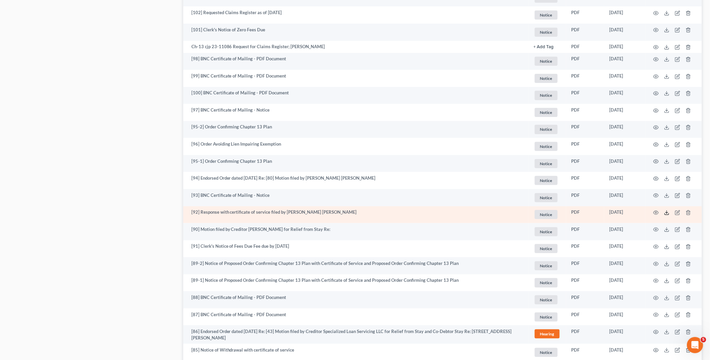
click at [668, 212] on polyline at bounding box center [667, 212] width 2 height 1
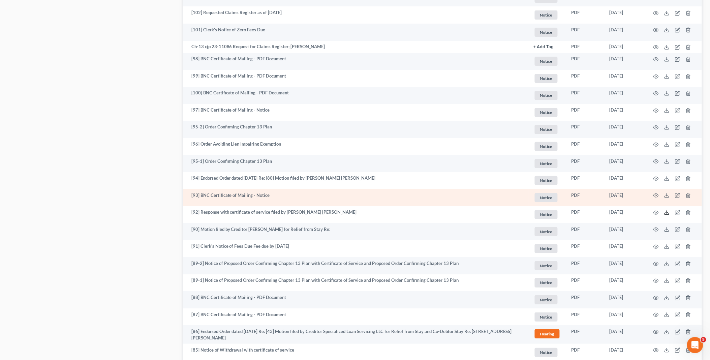
scroll to position [0, 0]
